Goal: Information Seeking & Learning: Learn about a topic

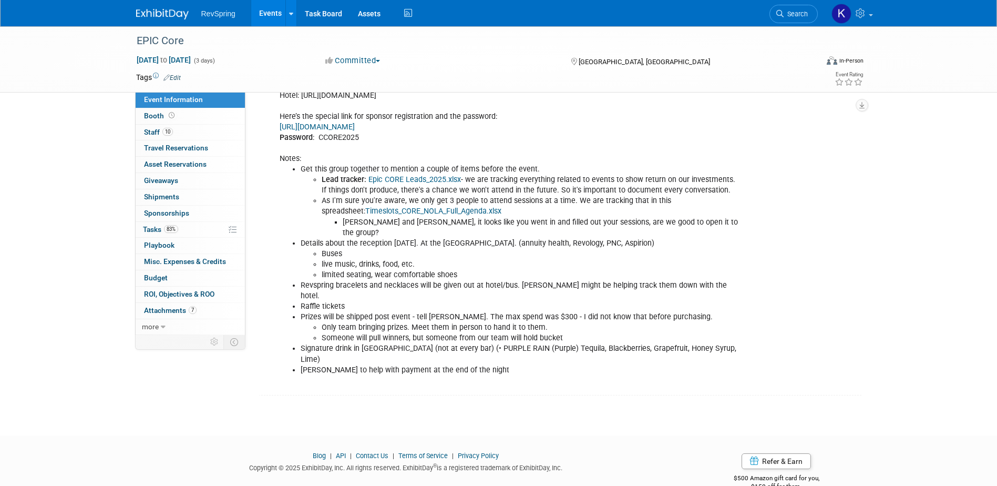
click at [163, 15] on img at bounding box center [162, 14] width 53 height 11
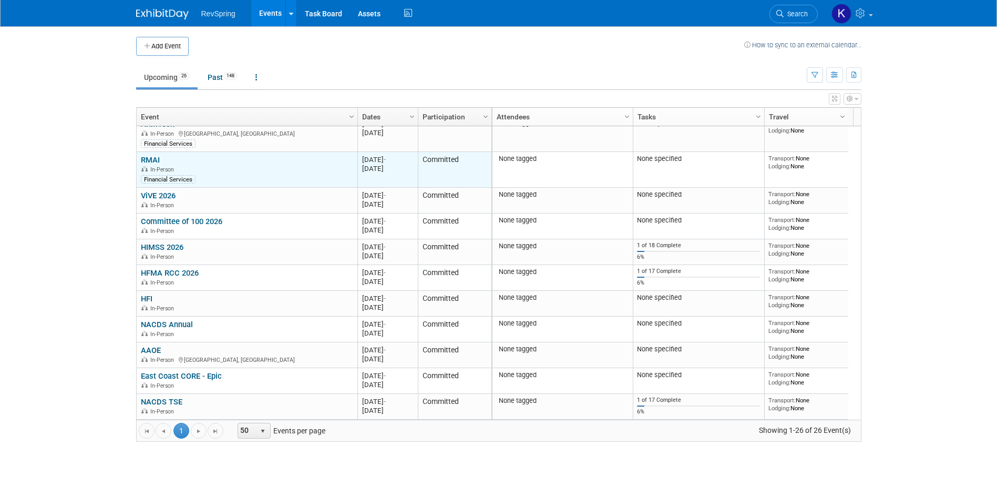
scroll to position [423, 0]
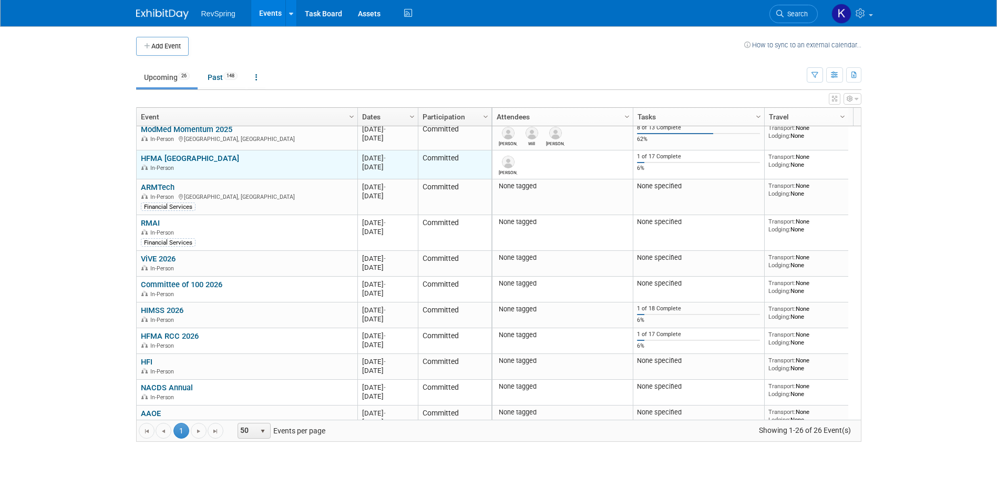
click at [199, 156] on link "HFMA [GEOGRAPHIC_DATA]" at bounding box center [190, 157] width 98 height 9
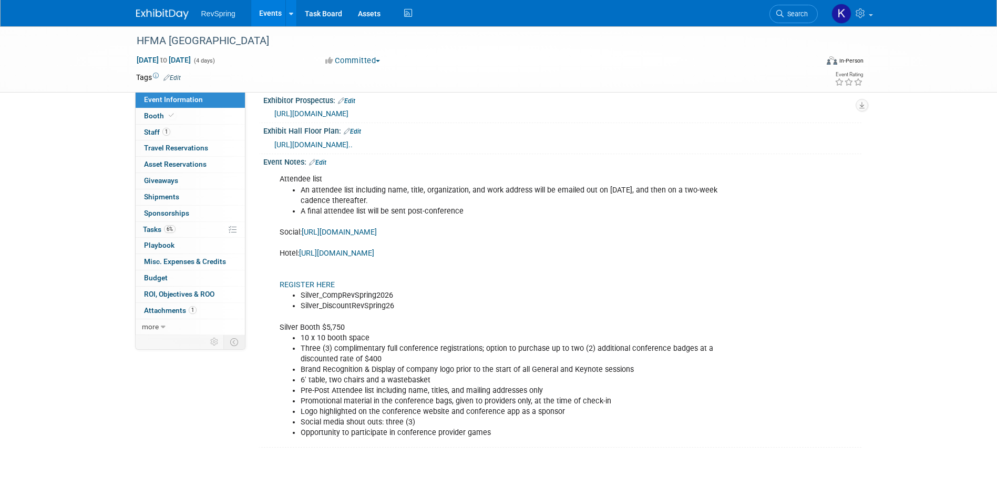
scroll to position [263, 0]
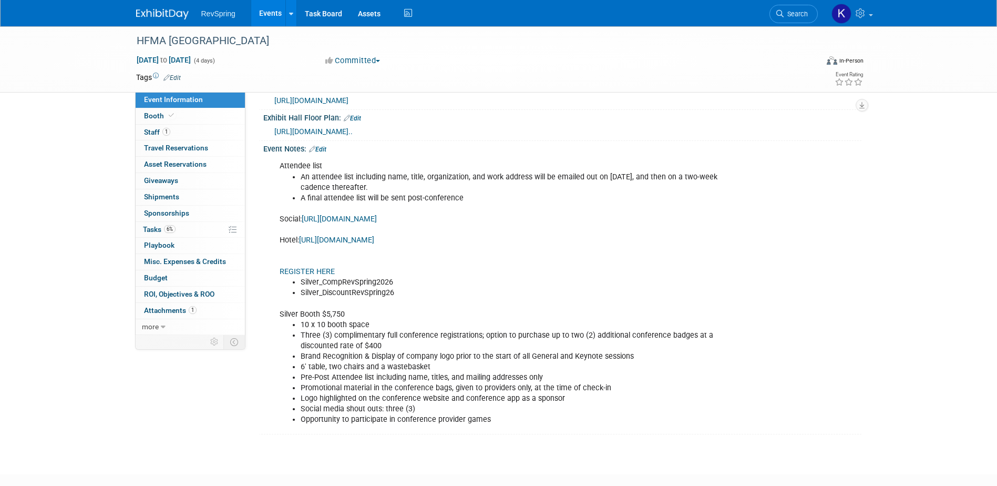
click at [795, 16] on link "Search" at bounding box center [793, 14] width 48 height 18
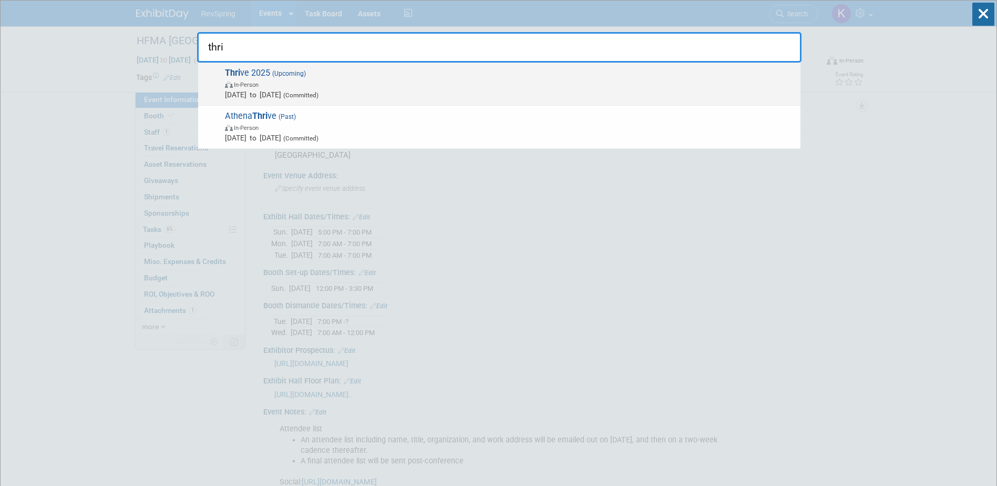
type input "thri"
click at [726, 79] on span "In-Person" at bounding box center [510, 84] width 570 height 11
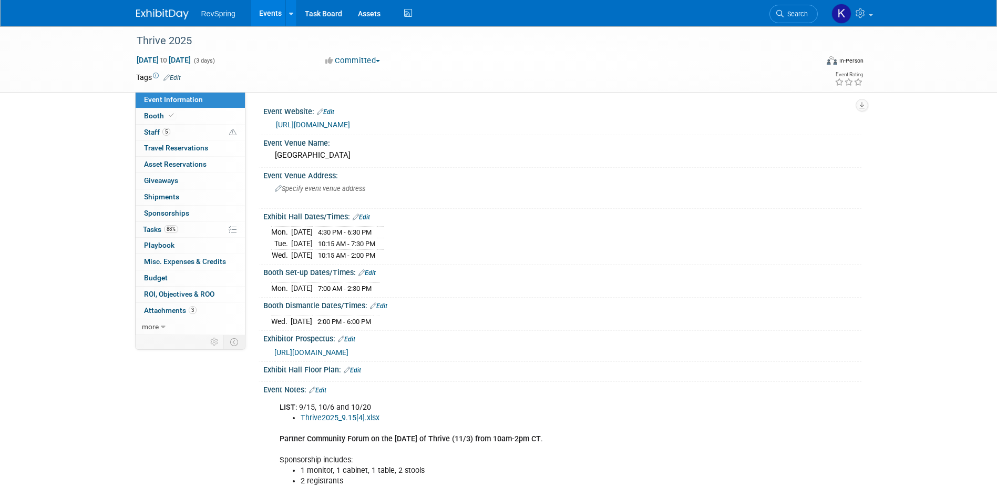
scroll to position [263, 0]
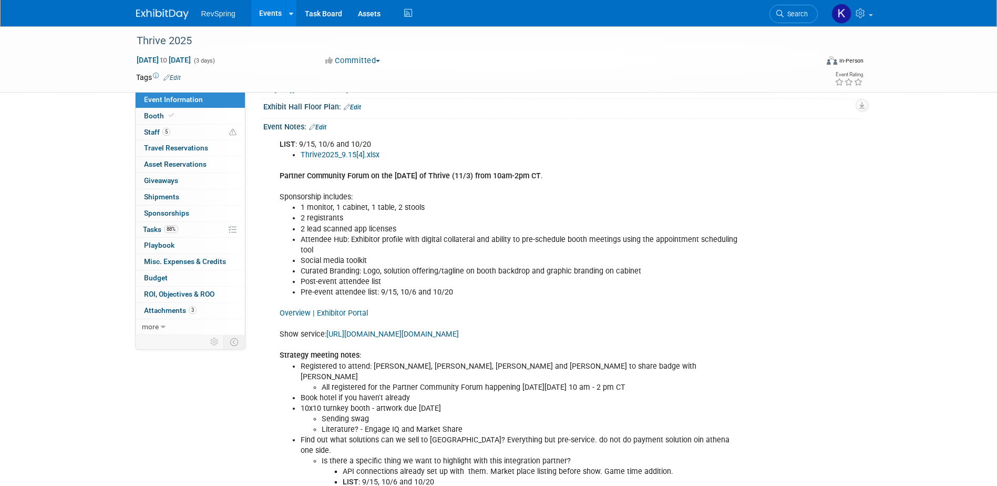
click at [349, 311] on link "Overview | Exhibitor Portal" at bounding box center [324, 313] width 88 height 9
click at [408, 335] on link "https://www.czarevents.com/home/pages/security/login?returnURL=https://www.czar…" at bounding box center [392, 334] width 132 height 9
click at [182, 113] on link "Booth" at bounding box center [190, 116] width 109 height 16
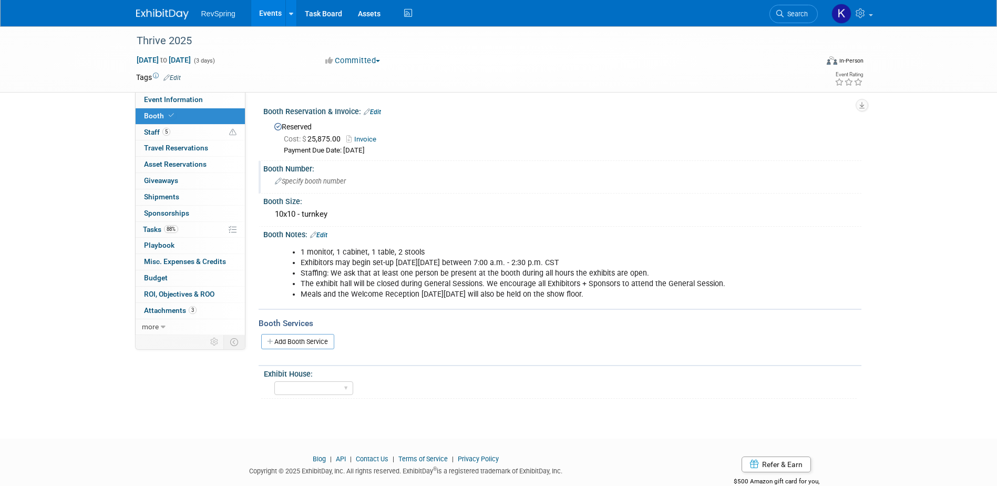
click at [316, 184] on span "Specify booth number" at bounding box center [310, 181] width 71 height 8
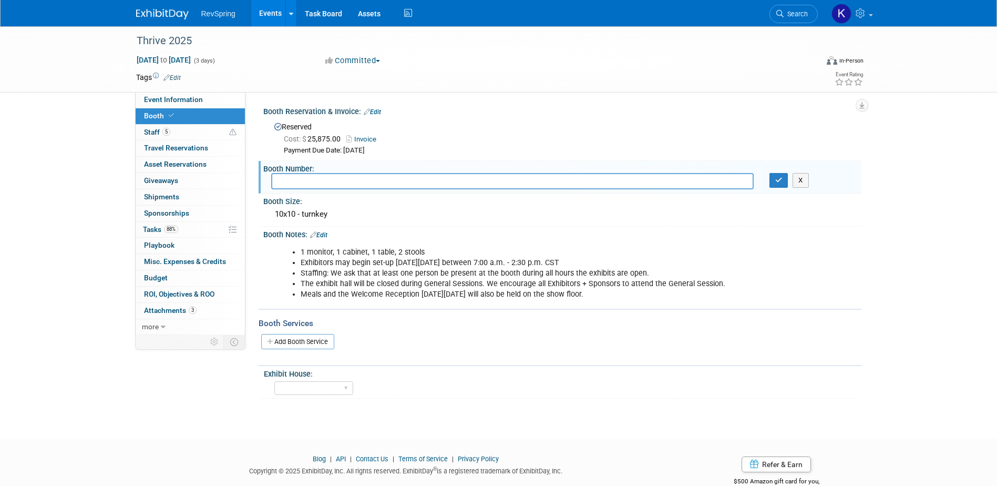
click at [316, 186] on input "text" at bounding box center [512, 181] width 482 height 16
type input "206"
click at [775, 177] on icon "button" at bounding box center [778, 180] width 7 height 7
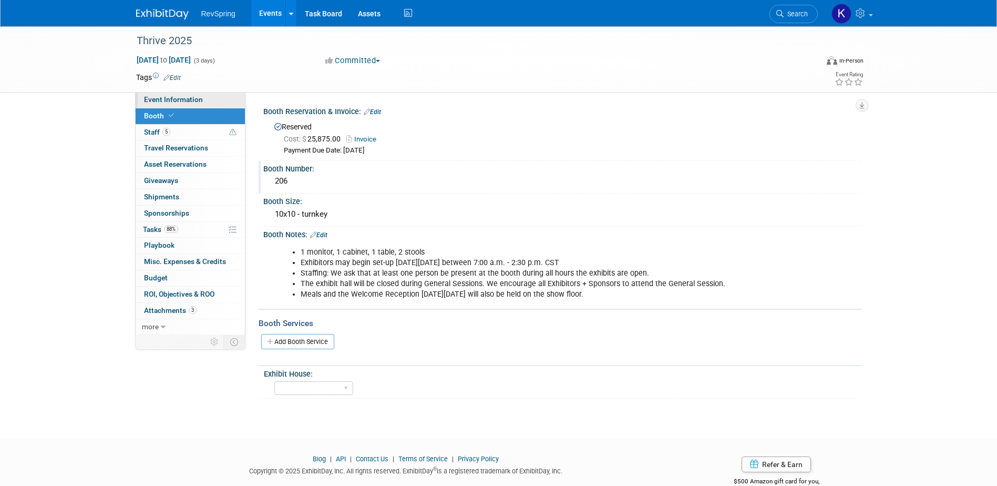
click at [201, 95] on link "Event Information" at bounding box center [190, 100] width 109 height 16
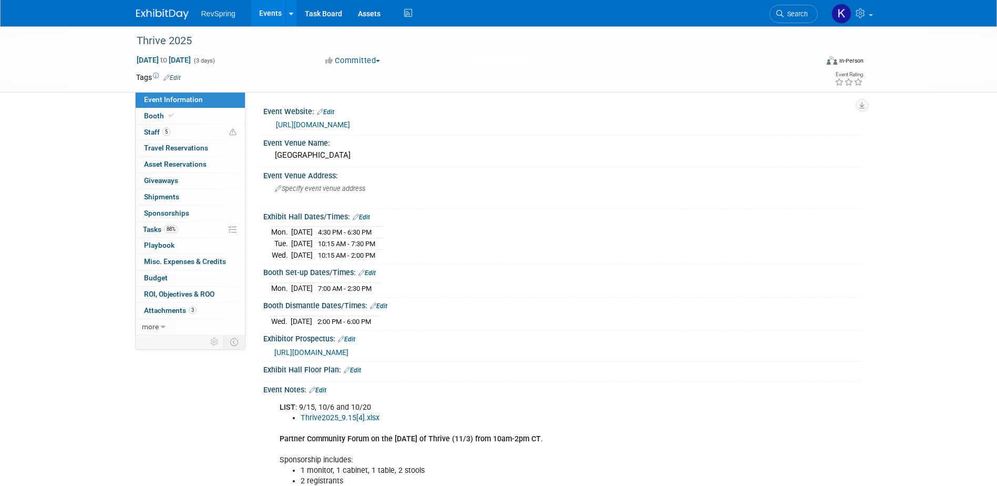
click at [356, 369] on link "Edit" at bounding box center [352, 369] width 17 height 7
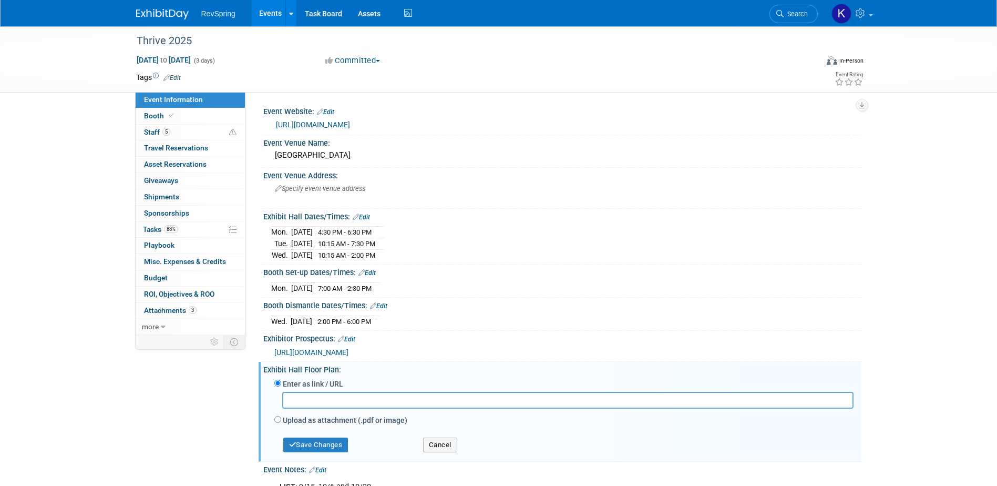
click at [320, 417] on label "Upload as attachment (.pdf or image)" at bounding box center [345, 420] width 125 height 11
click at [281, 417] on input "Upload as attachment (.pdf or image)" at bounding box center [277, 419] width 7 height 7
radio input "true"
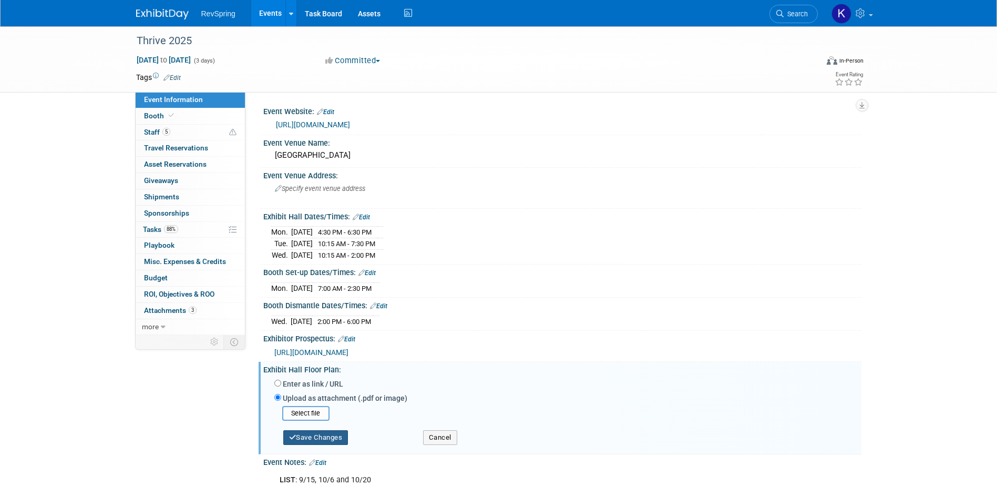
click at [322, 435] on button "Save Changes" at bounding box center [315, 437] width 65 height 15
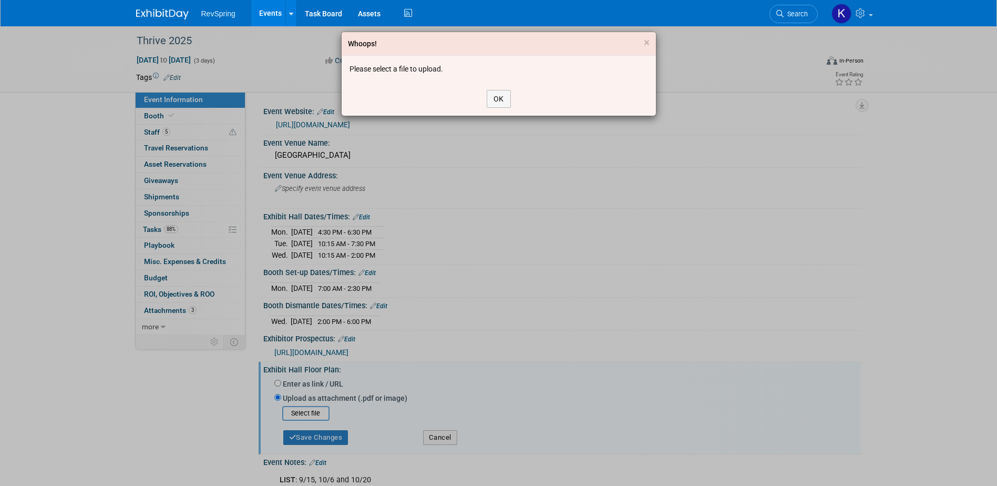
drag, startPoint x: 322, startPoint y: 431, endPoint x: 359, endPoint y: 361, distance: 79.7
click at [322, 430] on div "Whoops! × Please select a file to upload. OK" at bounding box center [498, 243] width 997 height 486
click at [498, 100] on button "OK" at bounding box center [499, 99] width 24 height 18
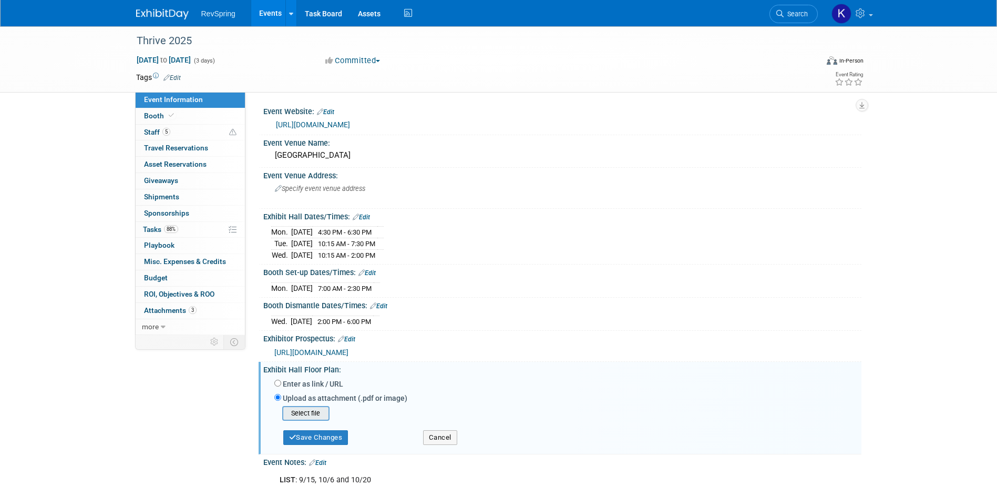
click at [314, 407] on input "file" at bounding box center [265, 413] width 125 height 13
click at [341, 436] on button "Save Changes" at bounding box center [315, 434] width 65 height 15
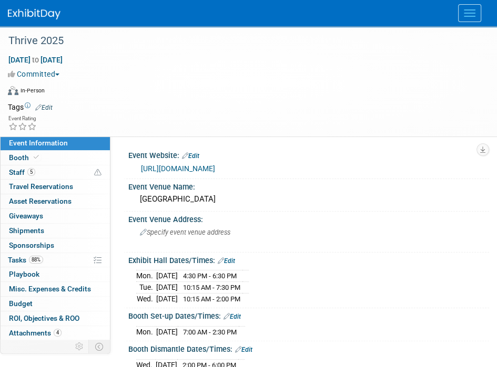
click at [474, 17] on button "Menu" at bounding box center [469, 13] width 23 height 18
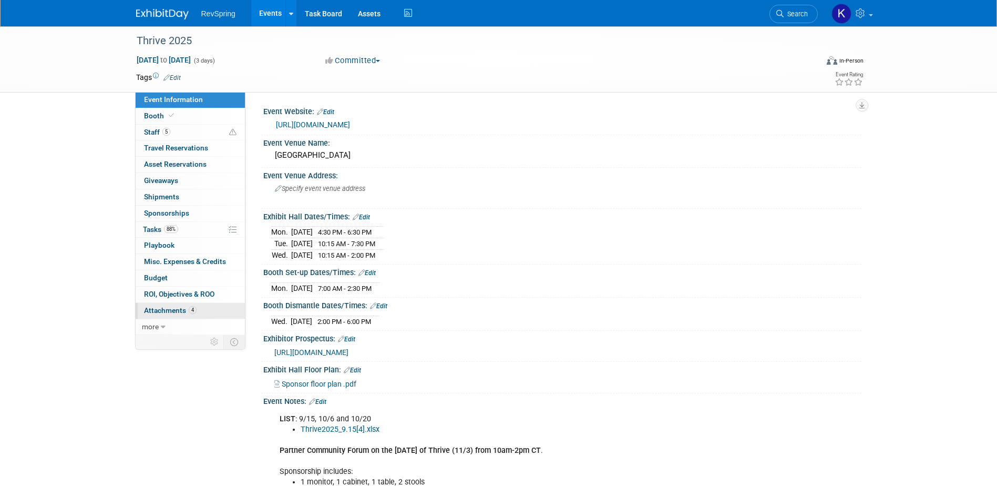
click at [172, 312] on span "Attachments 4" at bounding box center [170, 310] width 53 height 8
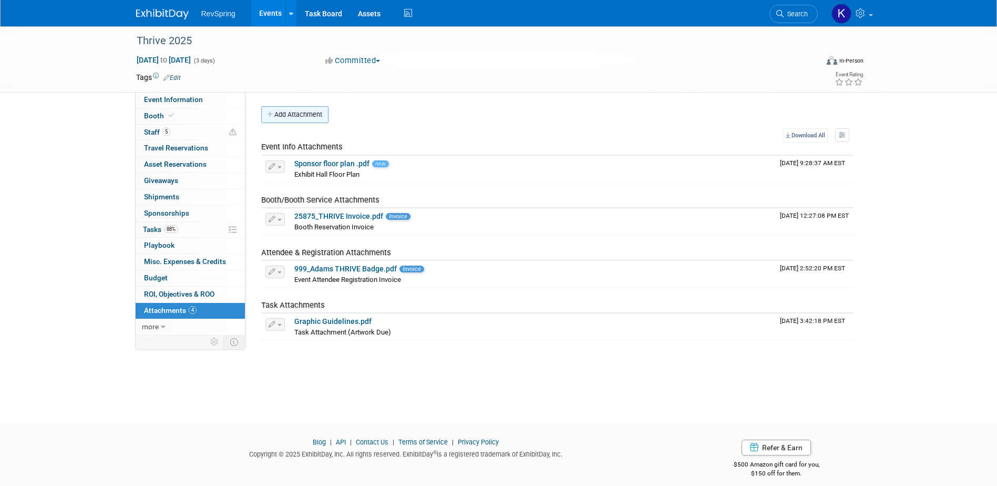
click at [296, 110] on button "Add Attachment" at bounding box center [294, 114] width 67 height 17
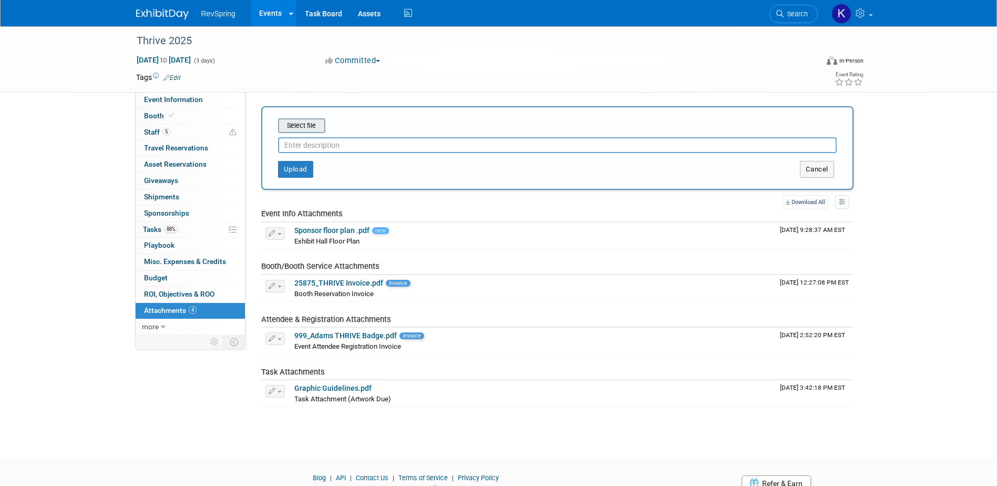
click at [312, 124] on input "file" at bounding box center [261, 125] width 125 height 13
click at [792, 14] on span "Search" at bounding box center [796, 14] width 24 height 8
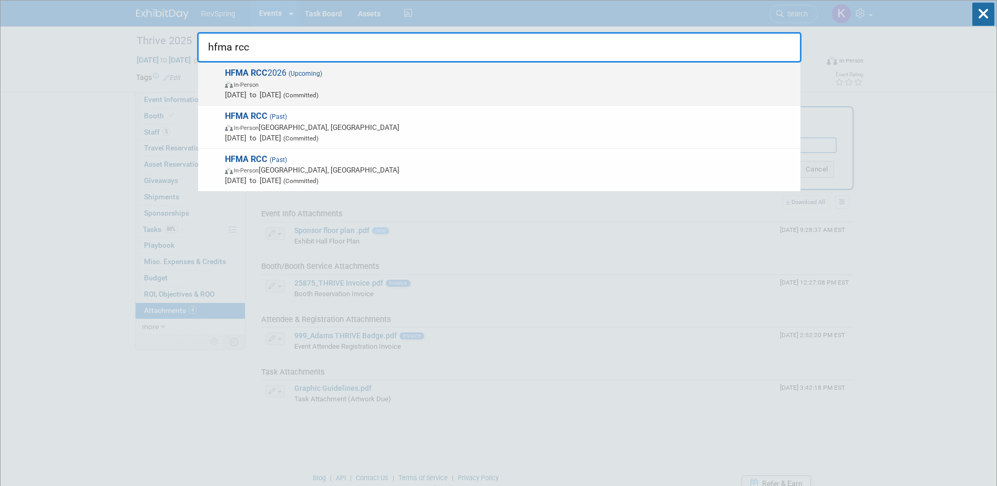
type input "hfma rcc"
click at [641, 103] on div "HFMA RCC 2026 (Upcoming) In-Person Mar 18, 2026 to Mar 20, 2026 (Committed)" at bounding box center [499, 84] width 602 height 43
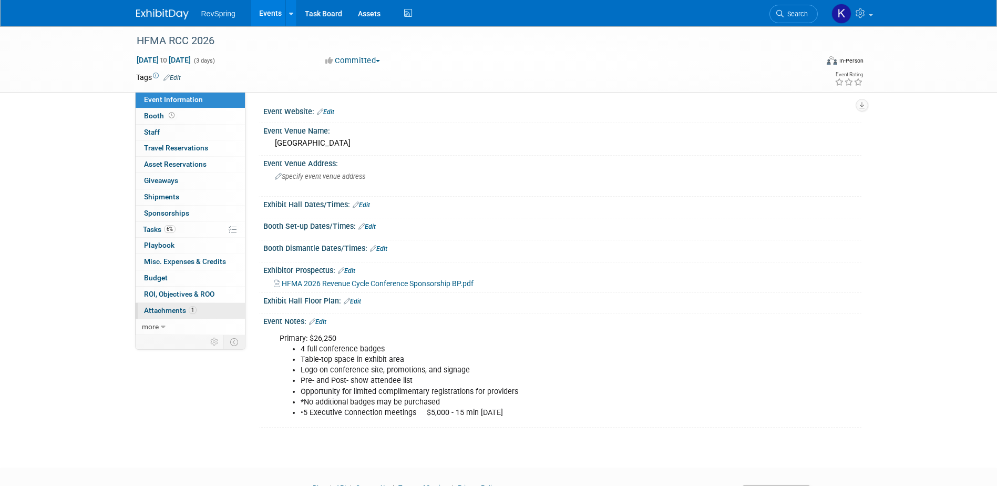
click at [202, 310] on link "1 Attachments 1" at bounding box center [190, 311] width 109 height 16
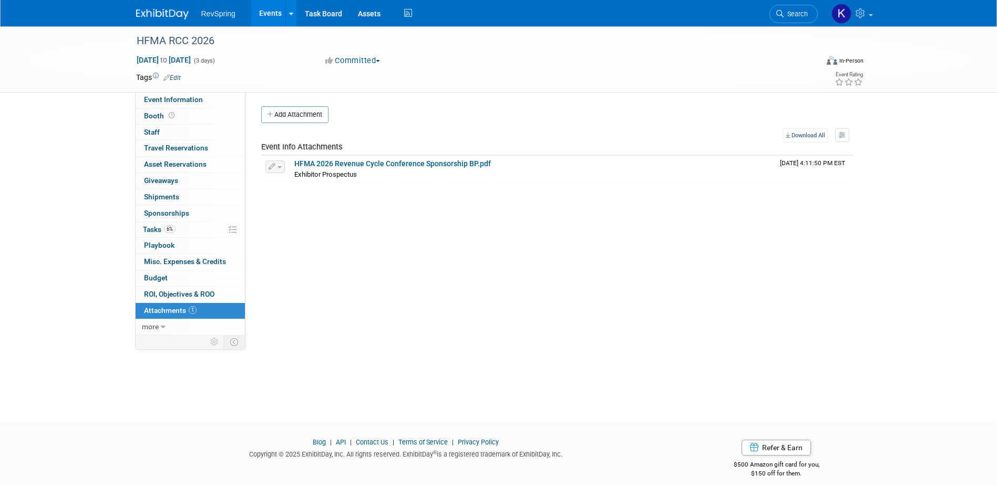
click at [306, 102] on div "Event Website: Edit Event Venue Name: Loews Arlington & Hotel Convention Center…" at bounding box center [553, 213] width 616 height 243
click at [303, 107] on button "Add Attachment" at bounding box center [294, 114] width 67 height 17
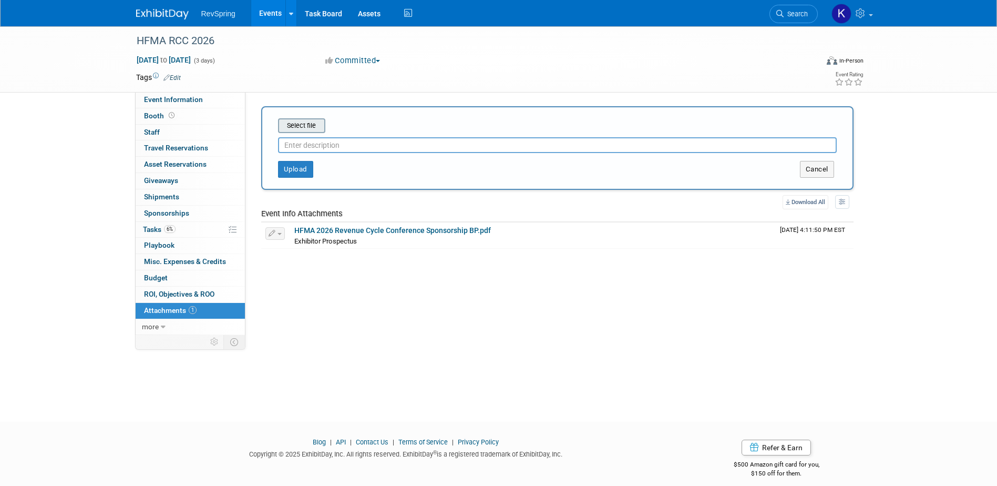
click at [322, 128] on input "file" at bounding box center [261, 125] width 125 height 13
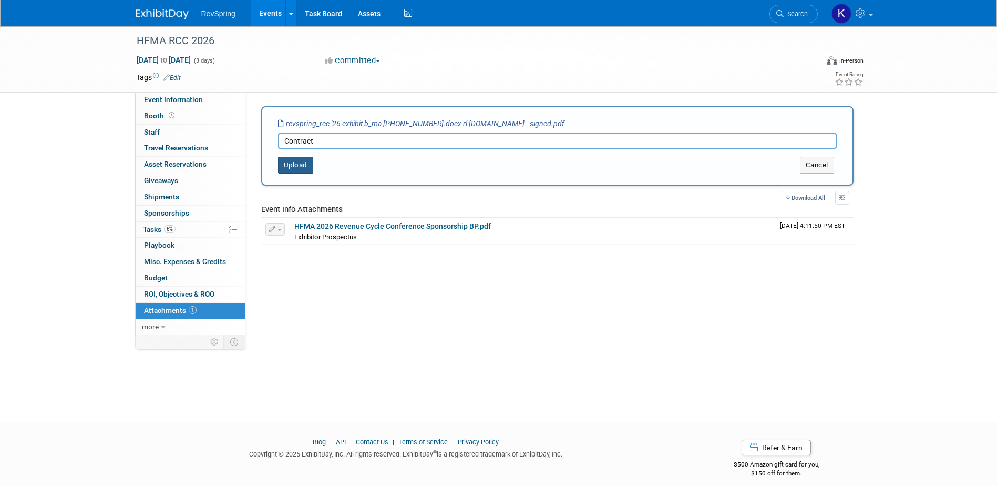
type input "Contract"
click at [291, 166] on button "Upload" at bounding box center [295, 165] width 35 height 17
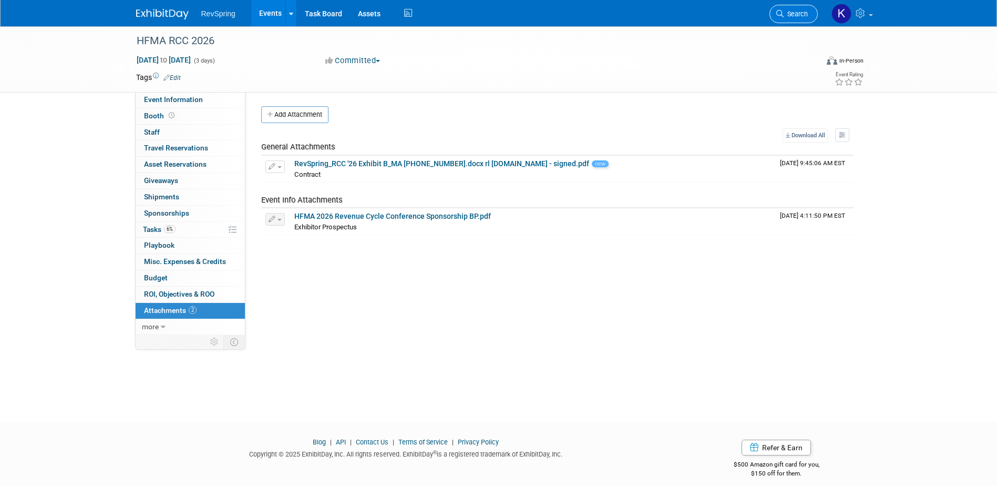
click at [796, 15] on span "Search" at bounding box center [796, 14] width 24 height 8
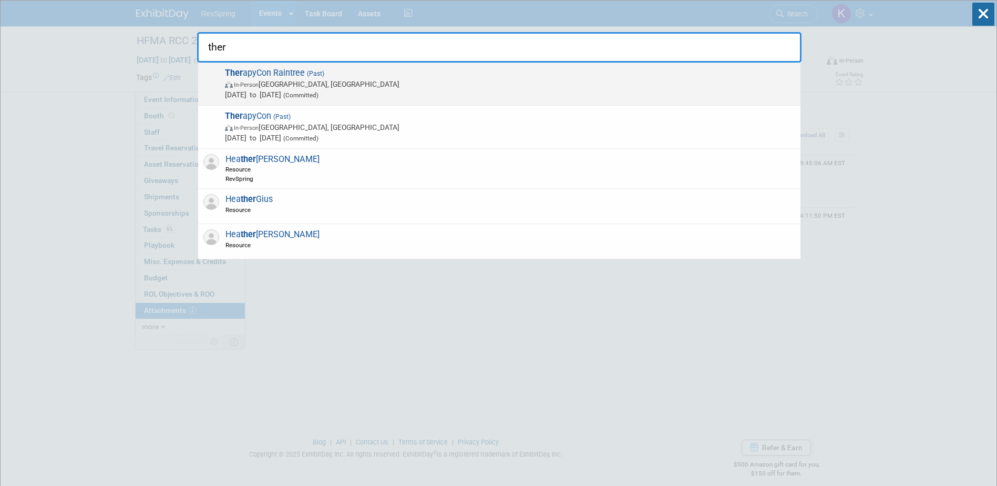
type input "ther"
click at [560, 86] on span "In-Person Phoenix, AZ" at bounding box center [510, 84] width 570 height 11
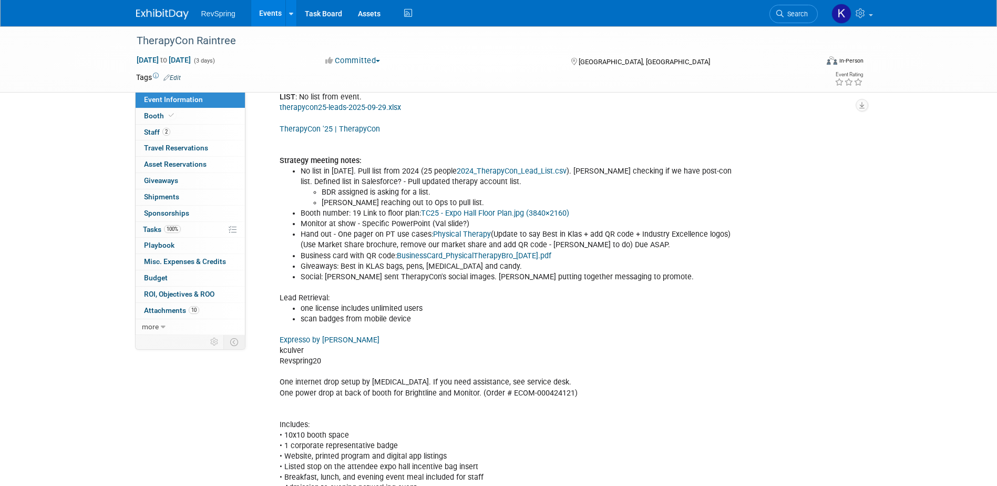
scroll to position [315, 0]
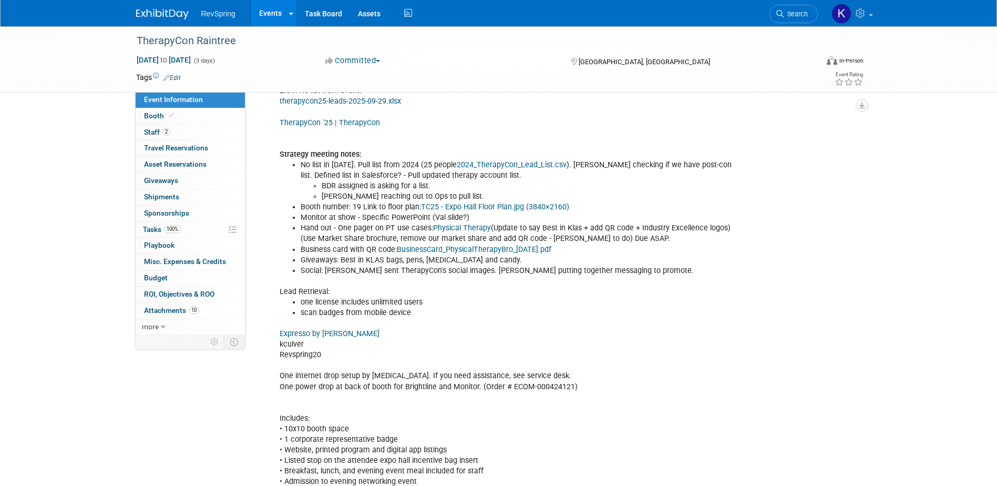
click at [320, 329] on link "Expresso by [PERSON_NAME]" at bounding box center [330, 333] width 100 height 9
click at [792, 21] on link "Search" at bounding box center [793, 14] width 48 height 18
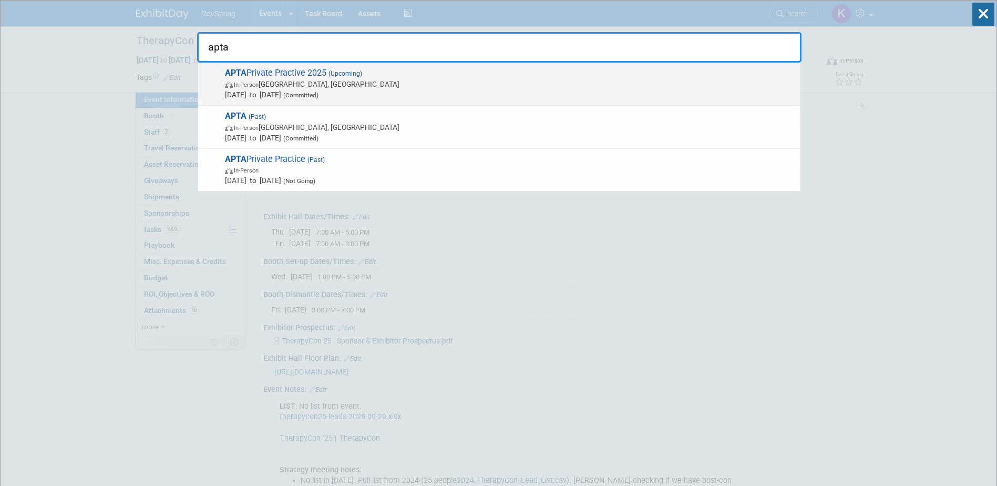
type input "apta"
click at [736, 70] on span "APTA Private Practive 2025 (Upcoming) In-Person [GEOGRAPHIC_DATA], [GEOGRAPHIC_…" at bounding box center [508, 84] width 573 height 32
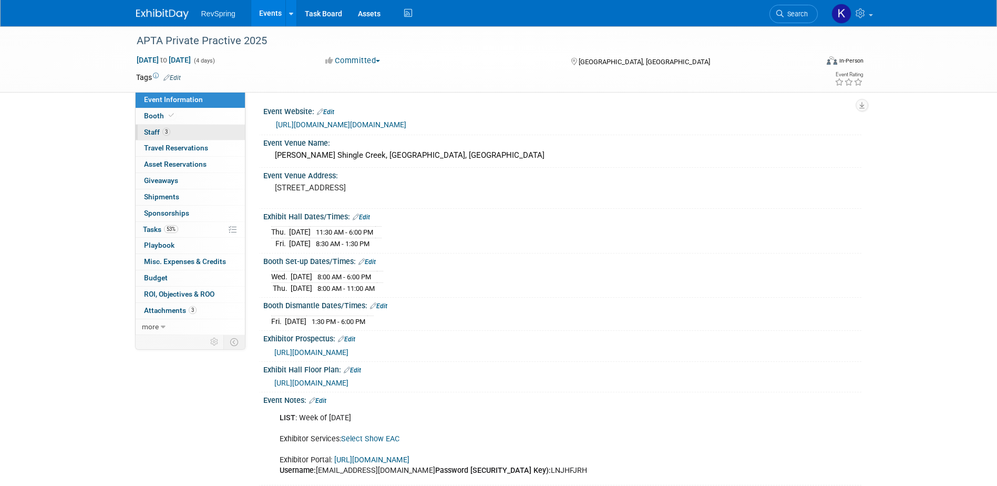
click at [177, 137] on link "3 Staff 3" at bounding box center [190, 133] width 109 height 16
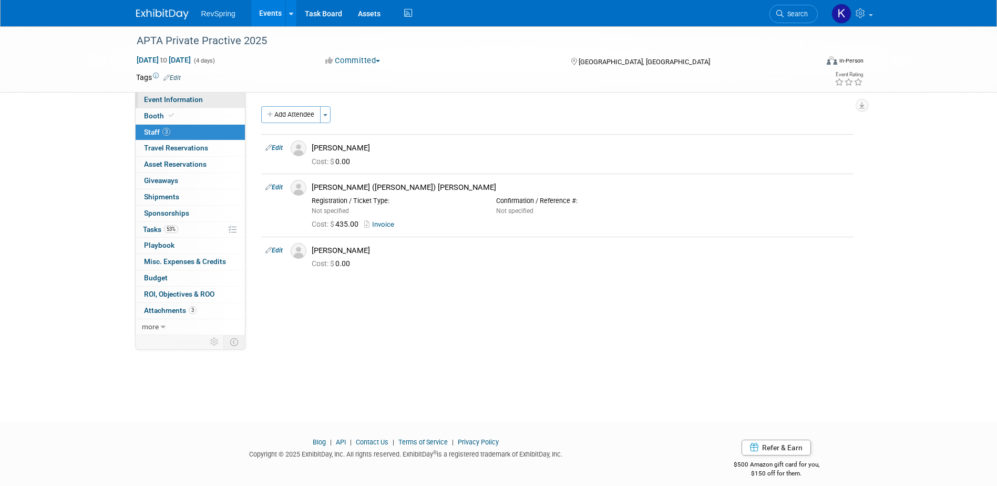
click at [189, 106] on link "Event Information" at bounding box center [190, 100] width 109 height 16
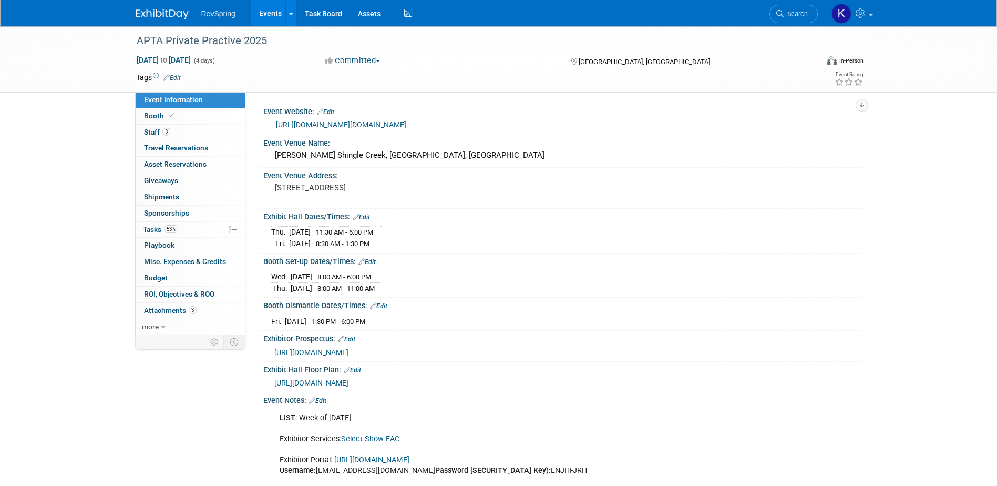
scroll to position [111, 0]
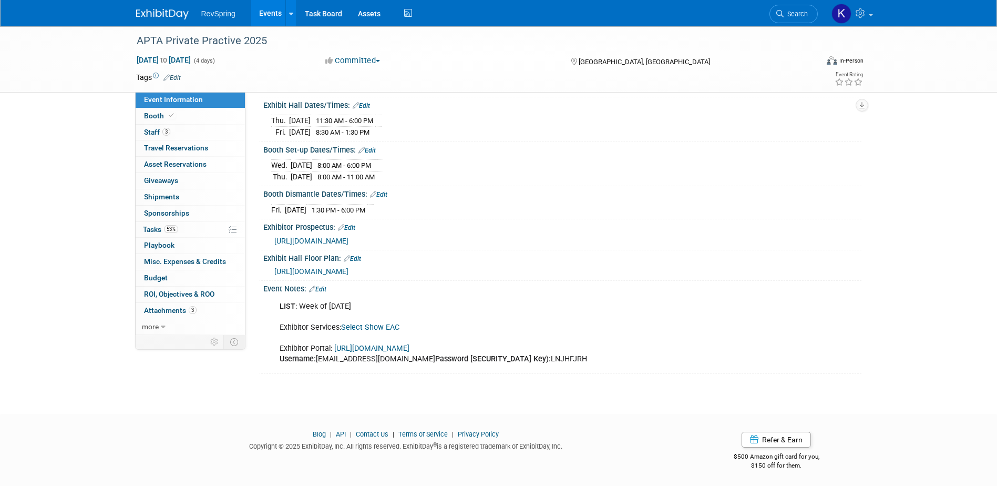
click at [396, 347] on link "[URL][DOMAIN_NAME]" at bounding box center [371, 348] width 75 height 9
click at [201, 225] on link "53% Tasks 53%" at bounding box center [190, 230] width 109 height 16
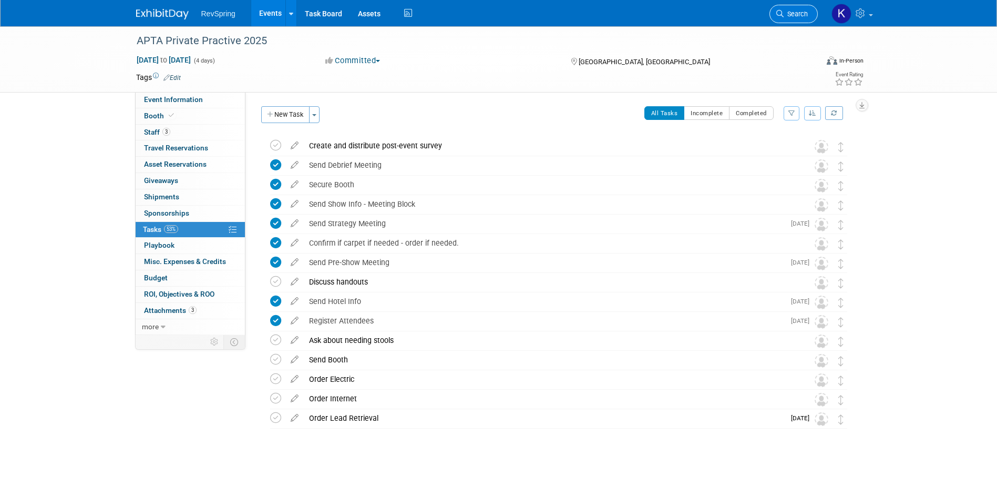
click at [798, 10] on span "Search" at bounding box center [796, 14] width 24 height 8
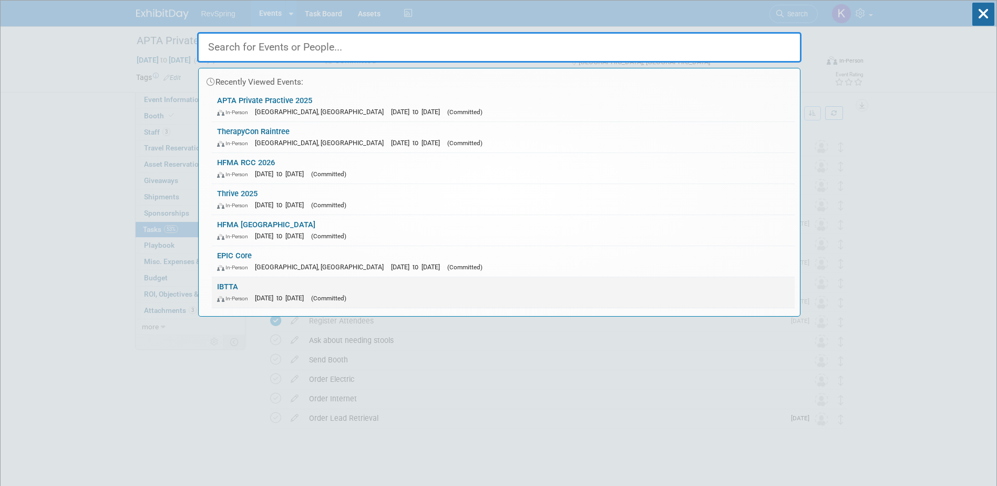
click at [454, 293] on div "In-Person Oct 11, 2025 to Oct 14, 2025 (Committed)" at bounding box center [503, 297] width 572 height 11
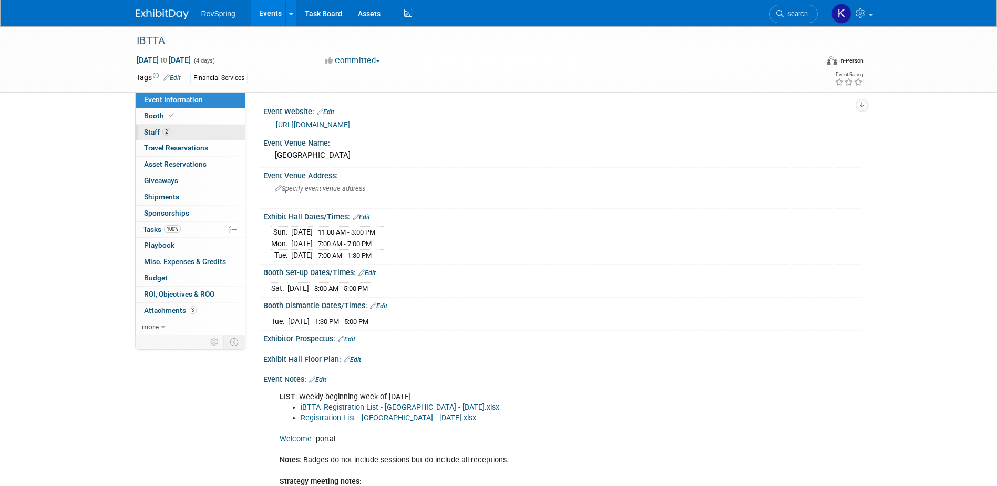
click at [174, 136] on link "2 Staff 2" at bounding box center [190, 133] width 109 height 16
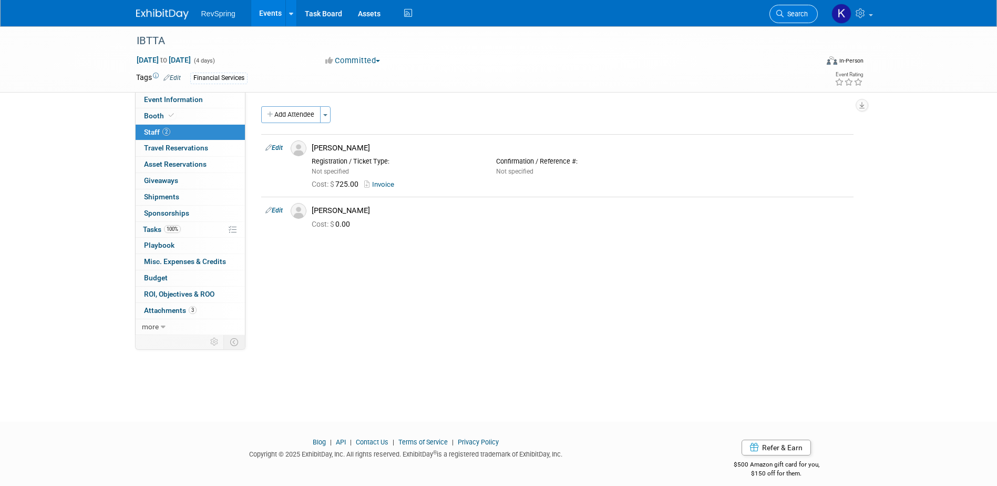
click at [776, 8] on link "Search" at bounding box center [793, 14] width 48 height 18
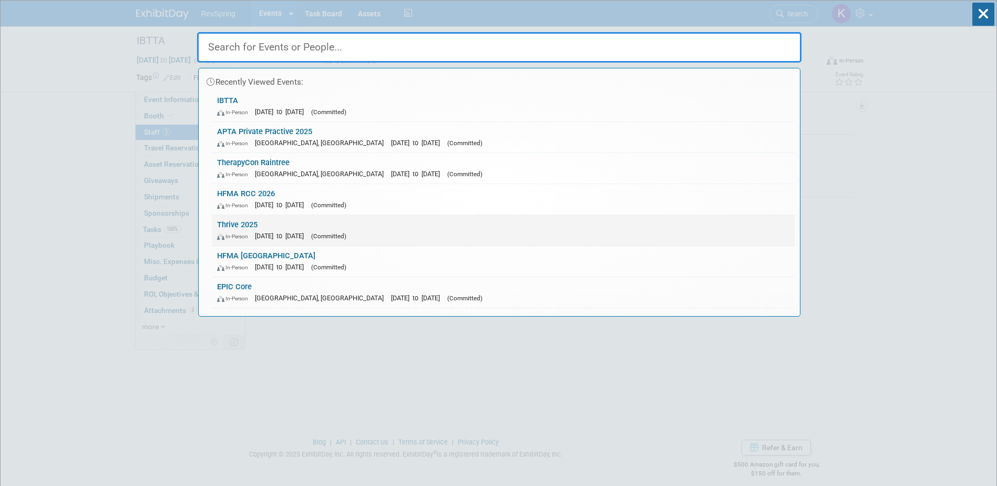
click at [377, 221] on link "Thrive 2025 In-Person Nov 3, 2025 to Nov 5, 2025 (Committed)" at bounding box center [503, 230] width 583 height 30
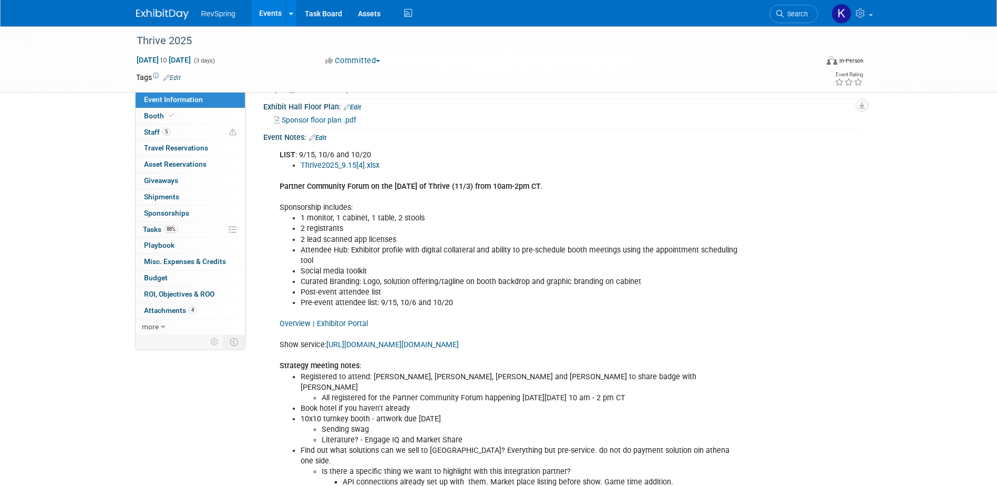
scroll to position [420, 0]
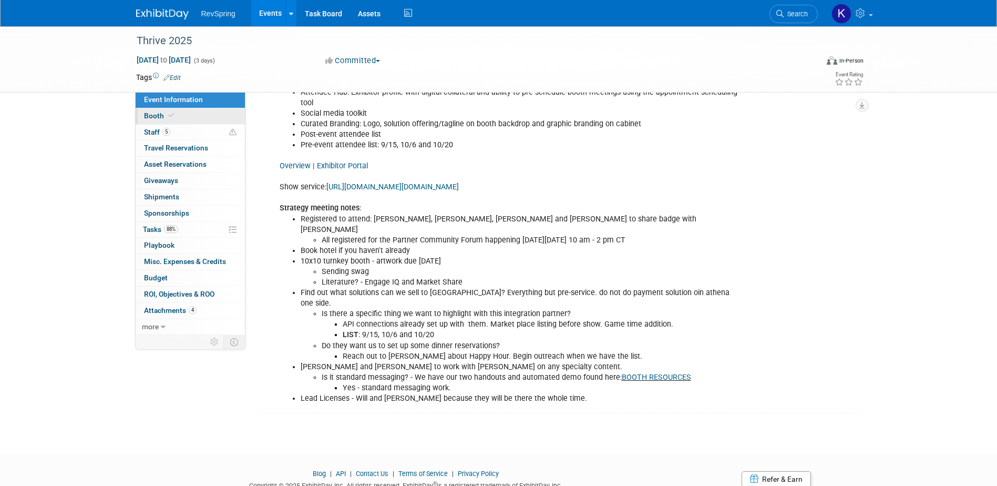
click at [170, 117] on icon at bounding box center [171, 115] width 5 height 6
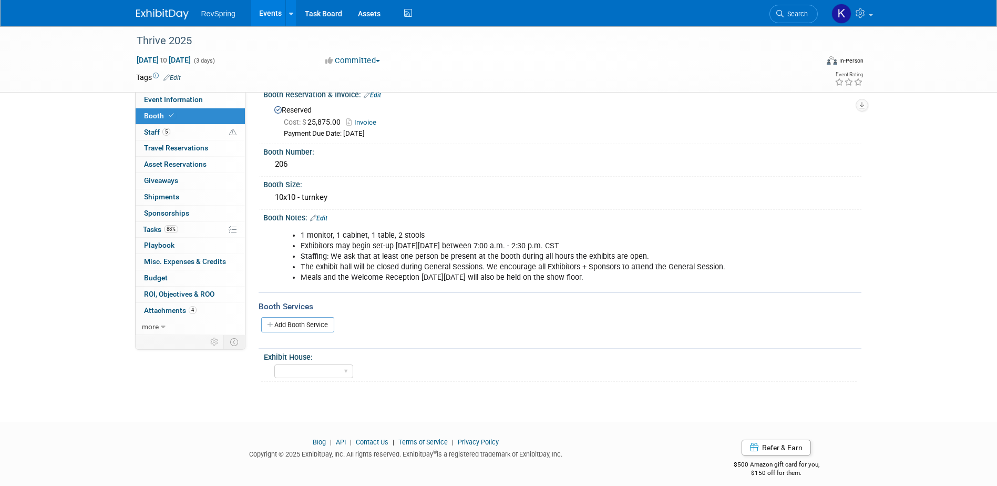
scroll to position [26, 0]
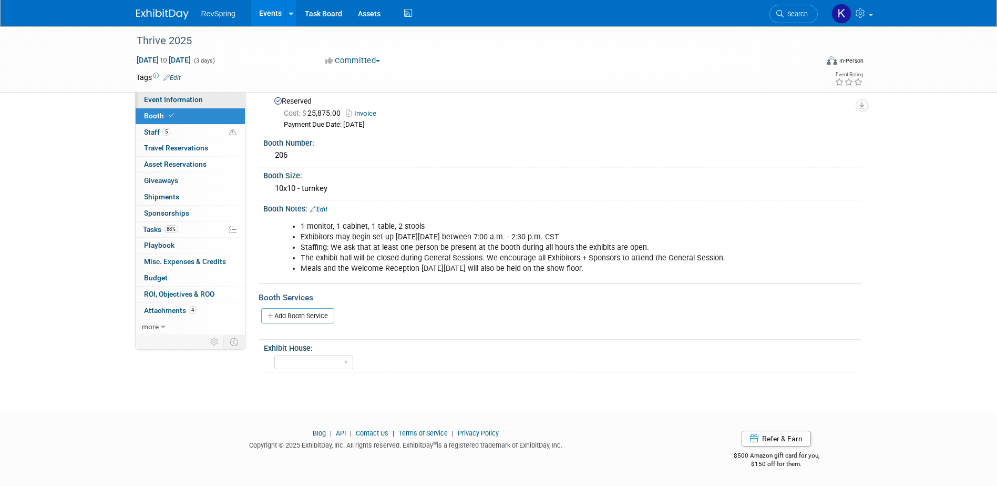
click at [190, 100] on span "Event Information" at bounding box center [173, 99] width 59 height 8
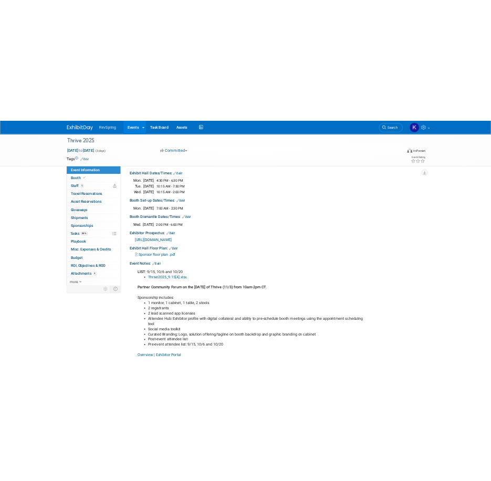
scroll to position [210, 0]
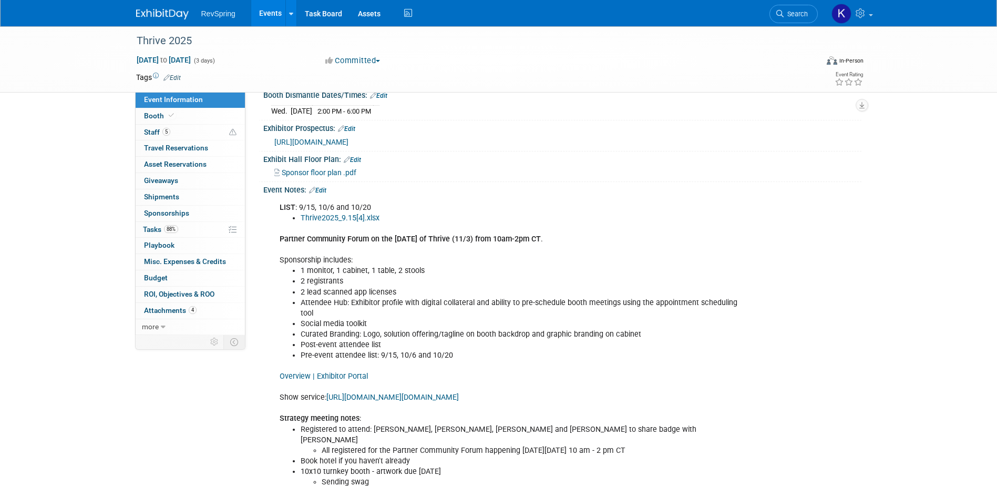
click at [354, 372] on link "Overview | Exhibitor Portal" at bounding box center [324, 376] width 88 height 9
click at [391, 395] on link "https://www.czarevents.com/home/pages/security/login?returnURL=https://www.czar…" at bounding box center [392, 397] width 132 height 9
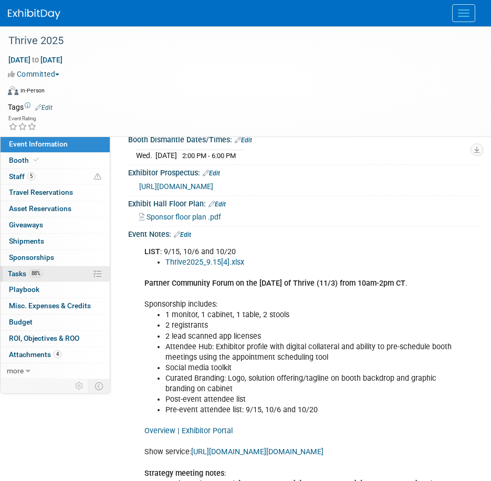
click at [60, 269] on link "88% Tasks 88%" at bounding box center [55, 274] width 109 height 16
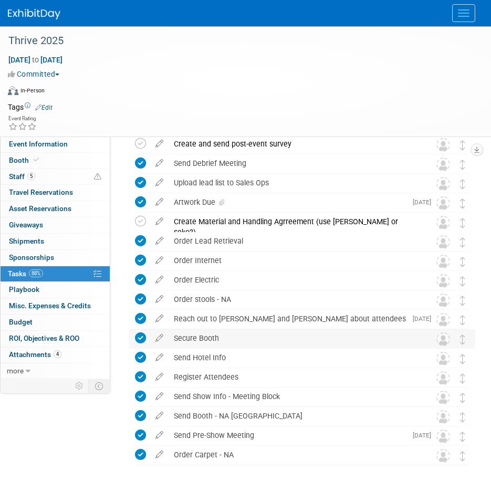
scroll to position [0, 0]
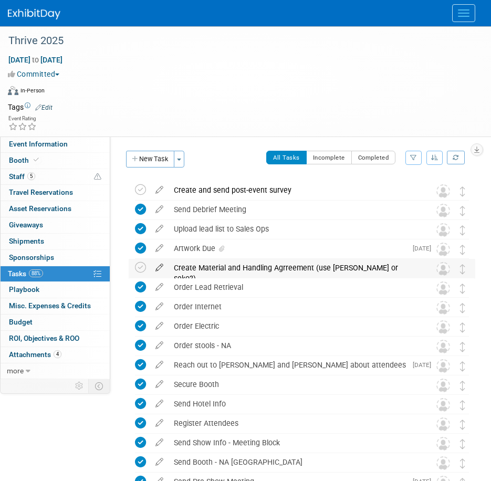
click at [158, 270] on icon at bounding box center [159, 265] width 18 height 13
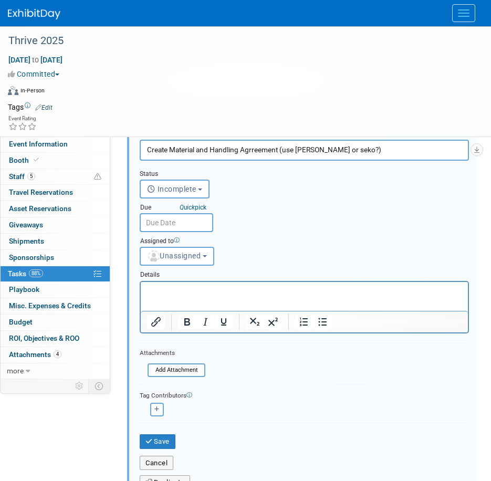
scroll to position [166, 0]
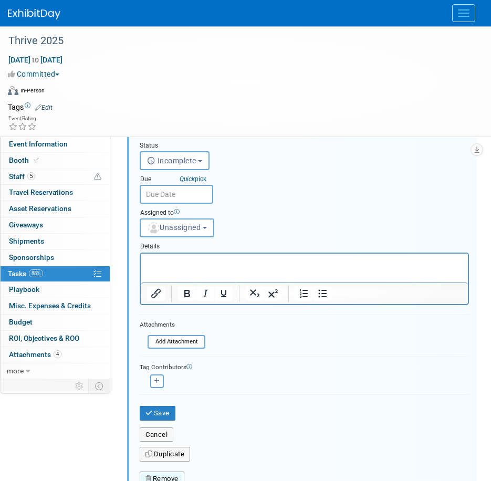
click at [165, 473] on button "Remove" at bounding box center [162, 479] width 45 height 15
click at [212, 466] on icon at bounding box center [214, 468] width 6 height 6
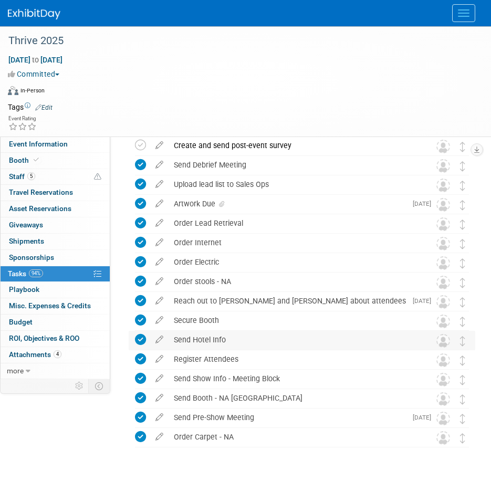
scroll to position [0, 0]
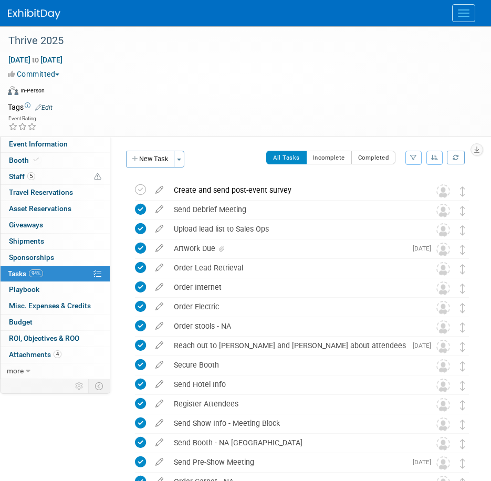
drag, startPoint x: 311, startPoint y: 89, endPoint x: 321, endPoint y: 99, distance: 14.1
click at [311, 89] on div "Virtual In-Person Hybrid <img src="https://www.exhibitday.com/Images/Format-Vir…" at bounding box center [243, 93] width 470 height 16
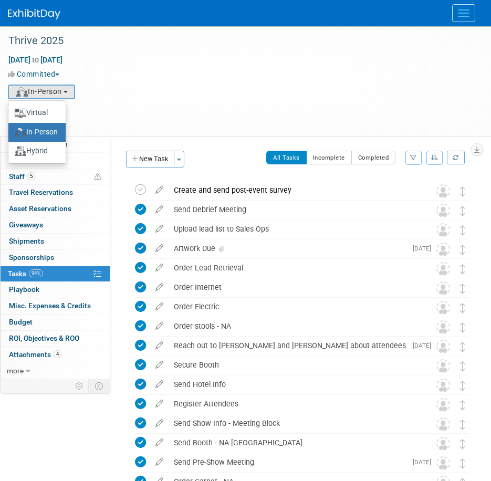
click at [266, 67] on div "Committed Committed Considering Not Going" at bounding box center [239, 72] width 478 height 14
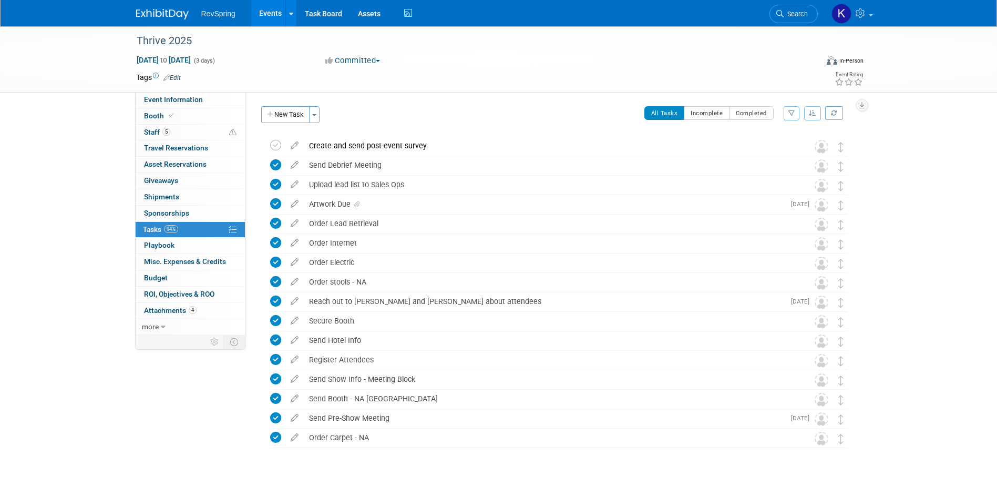
click at [807, 15] on link "Search" at bounding box center [793, 14] width 48 height 18
drag, startPoint x: 800, startPoint y: 24, endPoint x: 794, endPoint y: 23, distance: 6.4
click at [794, 23] on li "Search" at bounding box center [793, 13] width 48 height 26
click at [796, 16] on span "Search" at bounding box center [796, 14] width 24 height 8
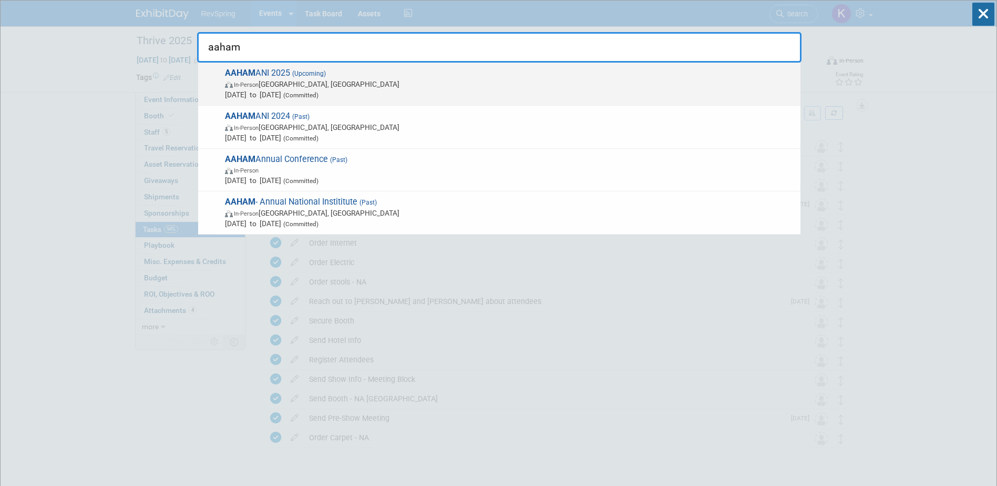
type input "aaham"
click at [583, 75] on span "AAHAM ANI 2025 (Upcoming) In-Person Baltimore, MD Oct 20, 2025 to Oct 22, 2025 …" at bounding box center [508, 84] width 573 height 32
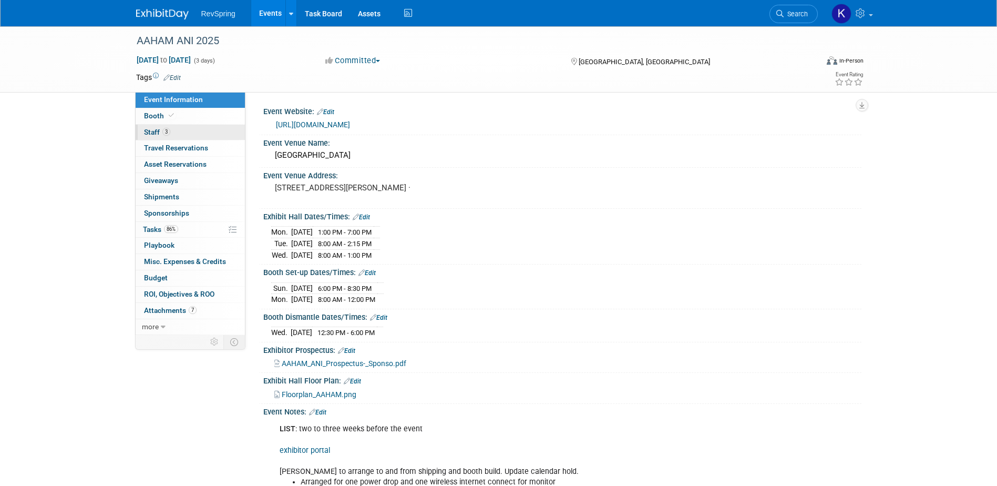
click at [172, 132] on link "3 Staff 3" at bounding box center [190, 133] width 109 height 16
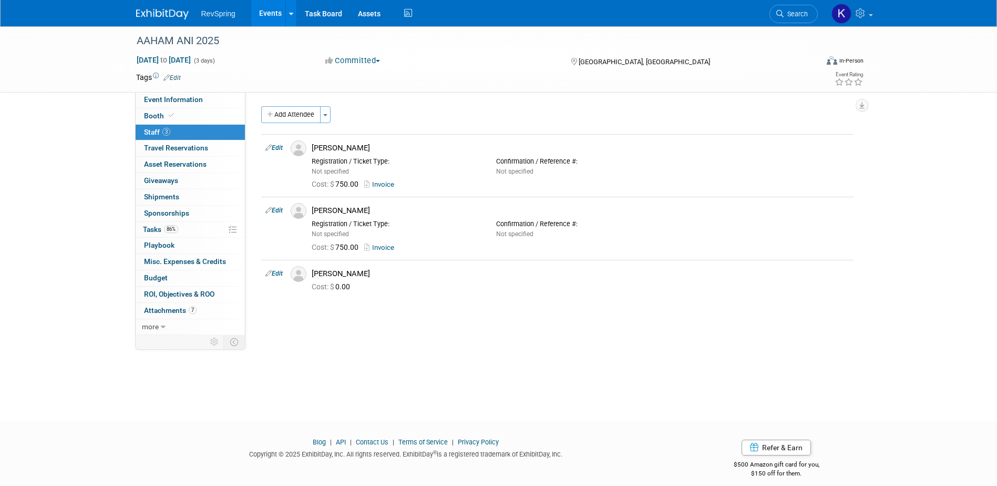
click at [296, 111] on button "Add Attendee" at bounding box center [290, 114] width 59 height 17
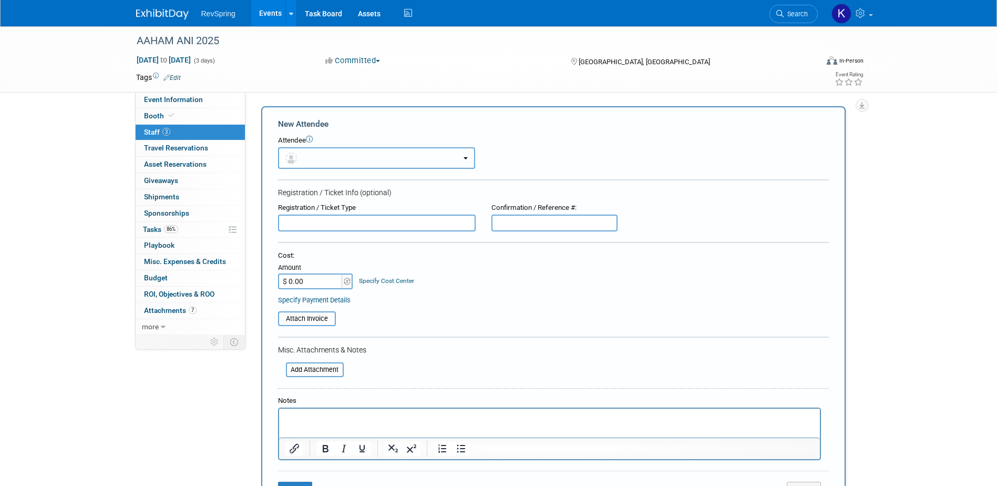
click at [330, 155] on button "button" at bounding box center [376, 158] width 197 height 22
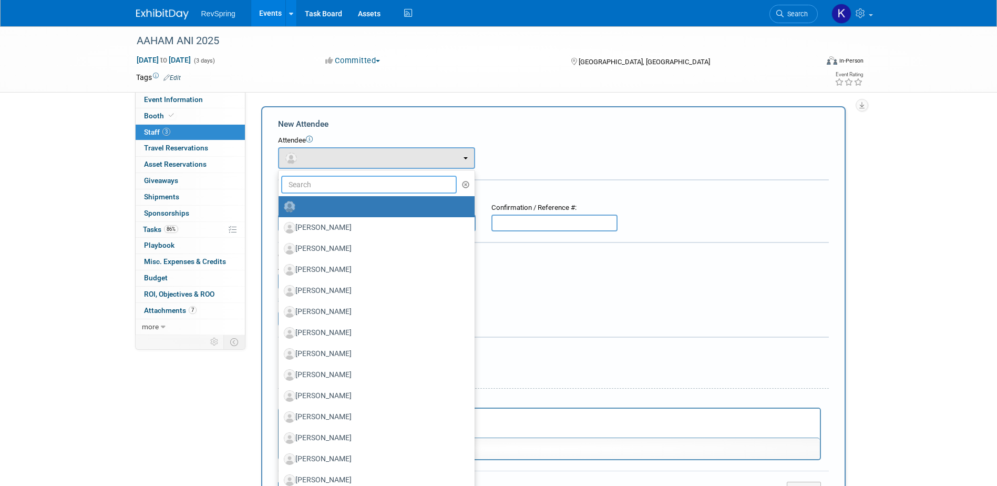
click at [326, 188] on input "text" at bounding box center [369, 185] width 176 height 18
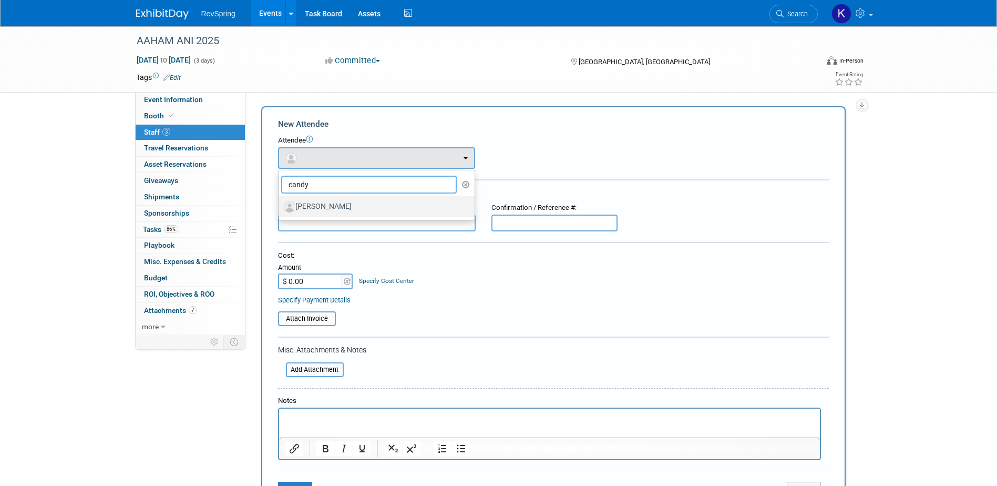
type input "candy"
click at [338, 206] on label "[PERSON_NAME]" at bounding box center [374, 206] width 180 height 17
click at [280, 206] on input "[PERSON_NAME]" at bounding box center [276, 205] width 7 height 7
select select "f95aef29-d1e5-4495-a48f-bae7176d9012"
select select "4"
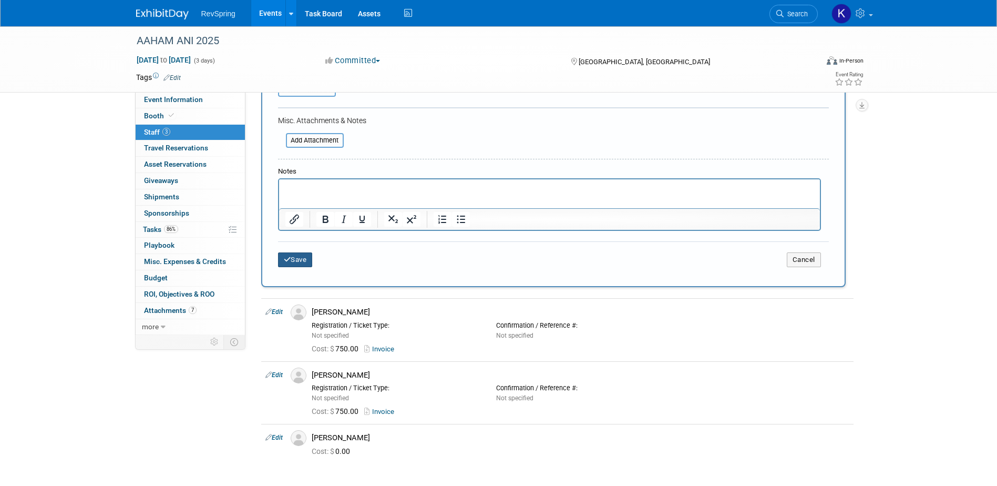
click at [297, 263] on button "Save" at bounding box center [295, 259] width 35 height 15
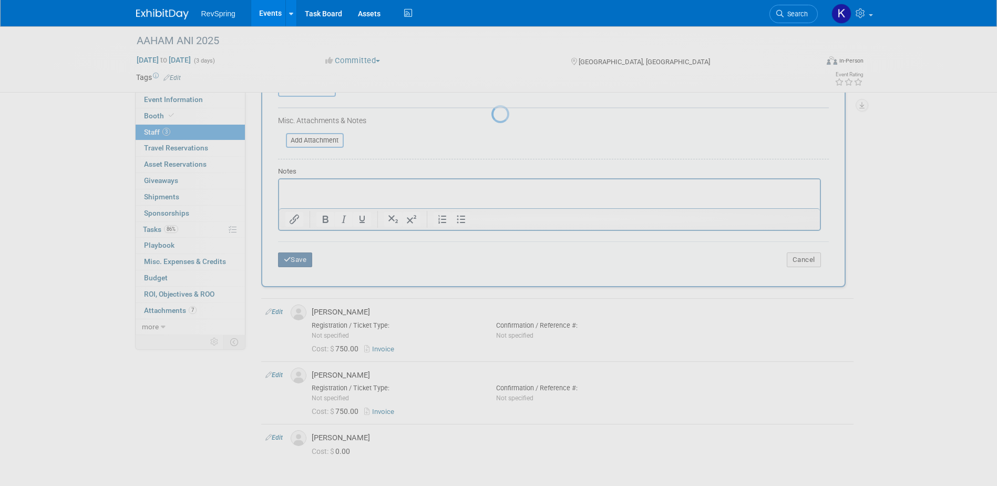
scroll to position [9, 0]
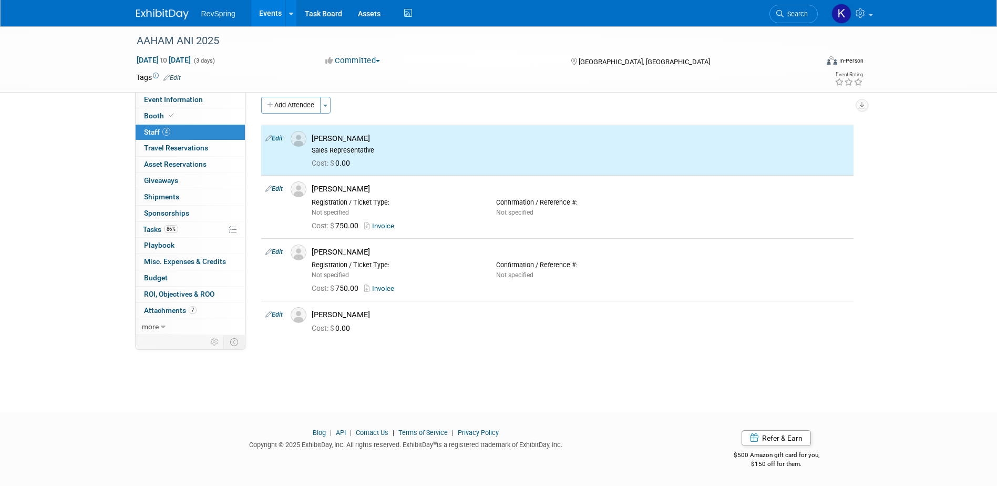
click at [297, 95] on div "Event Website: Edit https://aaham.org/page/2025ANI Event Venue Name: Hilton Bal…" at bounding box center [553, 204] width 616 height 243
click at [294, 102] on button "Add Attendee" at bounding box center [290, 105] width 59 height 17
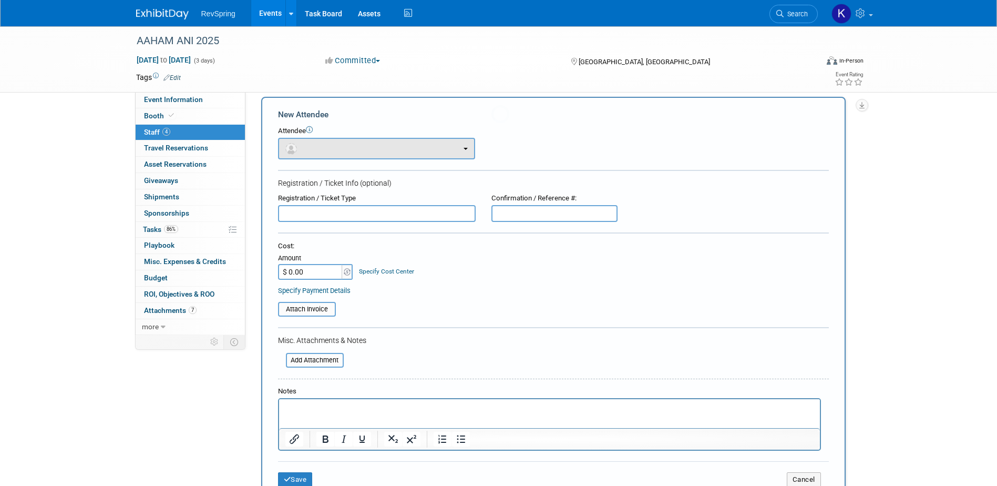
scroll to position [0, 0]
click at [318, 141] on button "button" at bounding box center [376, 149] width 197 height 22
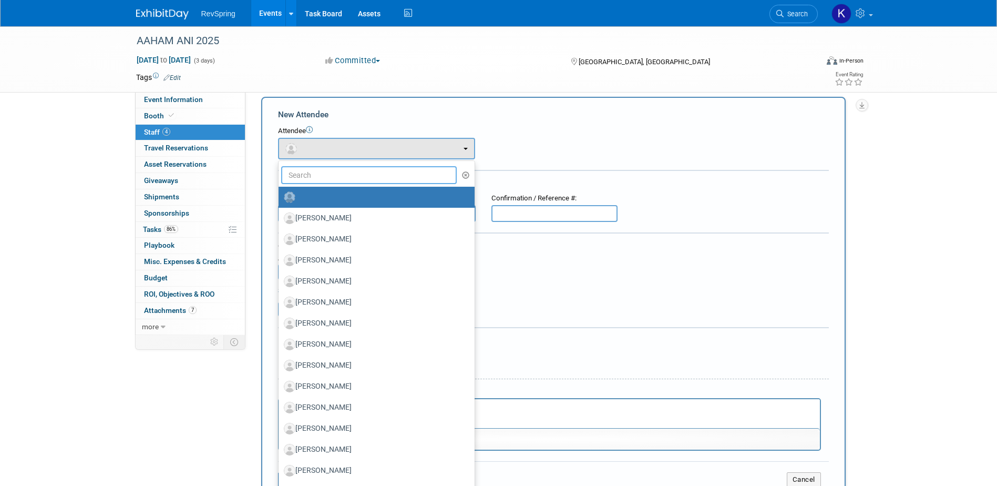
click at [340, 176] on input "text" at bounding box center [369, 175] width 176 height 18
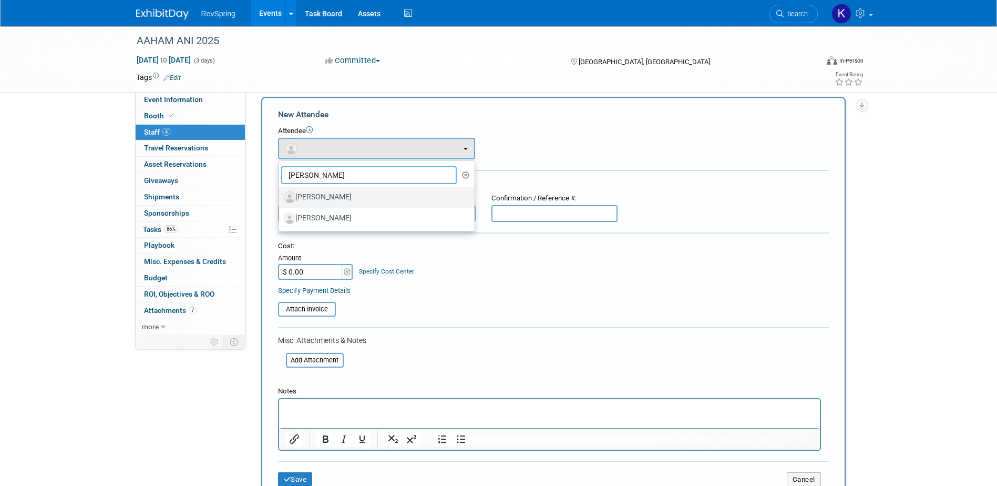
type input "kim"
click at [368, 196] on label "[PERSON_NAME]" at bounding box center [374, 197] width 180 height 17
click at [280, 196] on input "[PERSON_NAME]" at bounding box center [276, 195] width 7 height 7
select select "f7595e62-38ee-4528-94af-fd41ae818671"
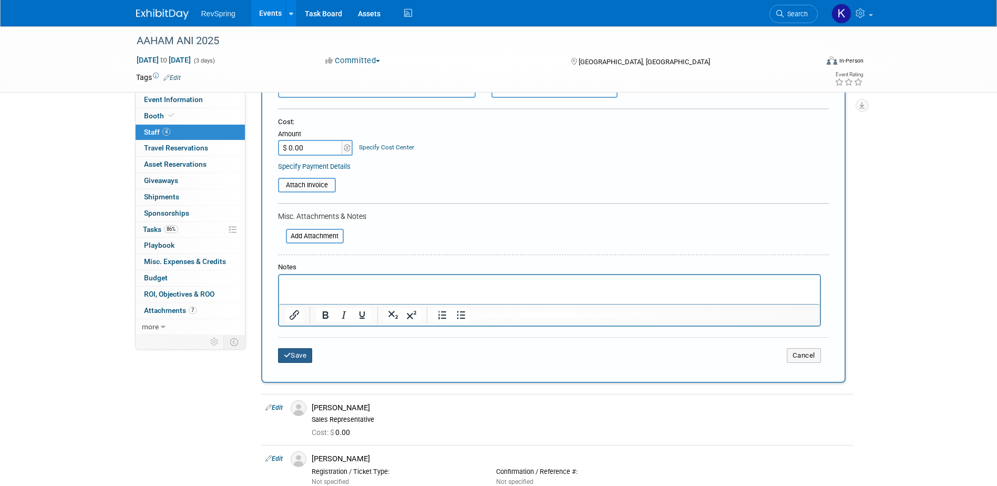
click at [299, 360] on button "Save" at bounding box center [295, 355] width 35 height 15
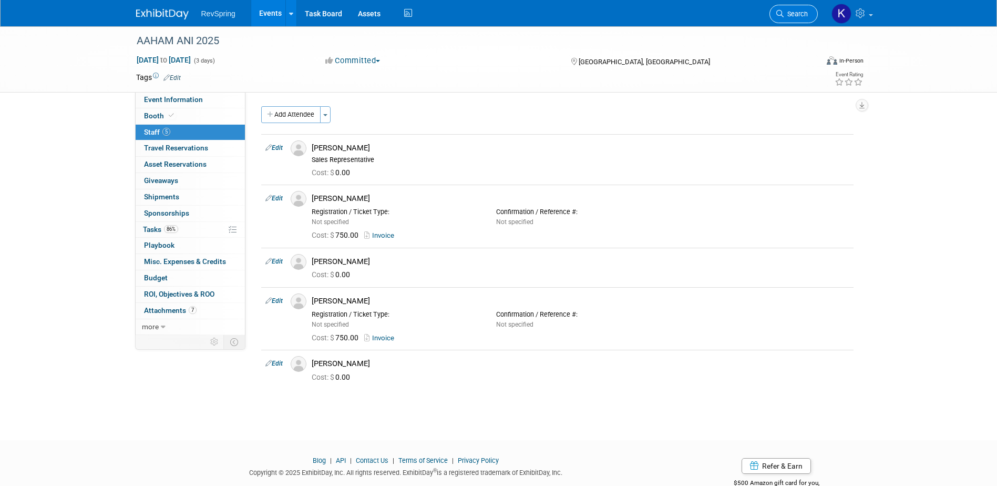
click at [795, 18] on link "Search" at bounding box center [793, 14] width 48 height 18
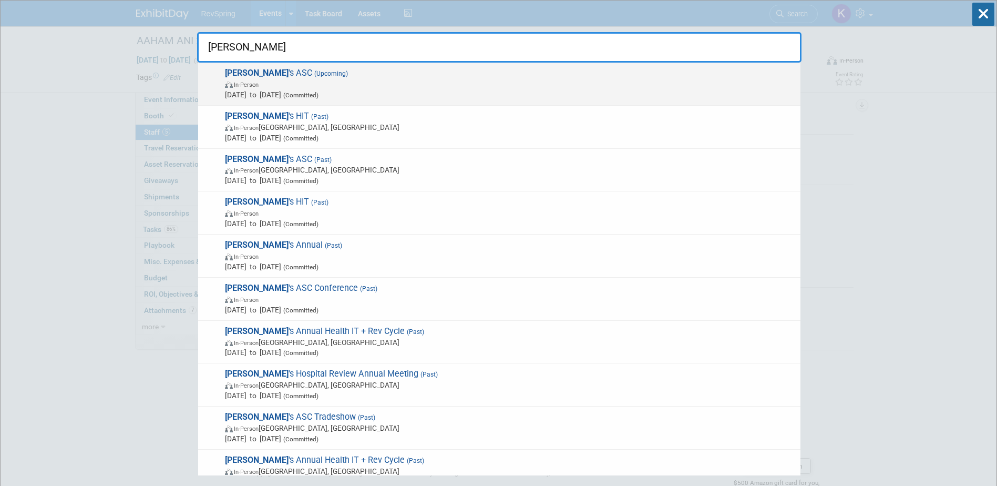
type input "becker"
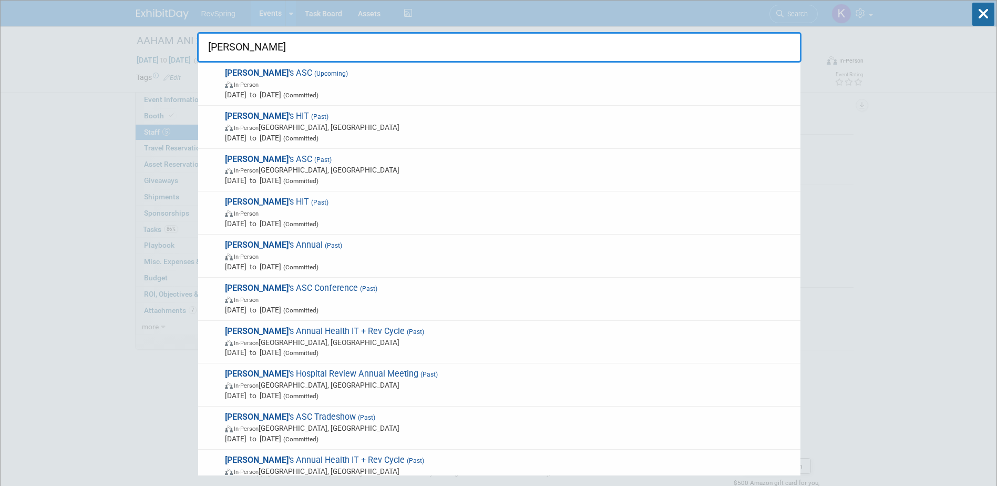
click at [628, 69] on span "Becker 's ASC (Upcoming) In-Person Oct 16, 2025 to Oct 18, 2025 (Committed)" at bounding box center [508, 84] width 573 height 32
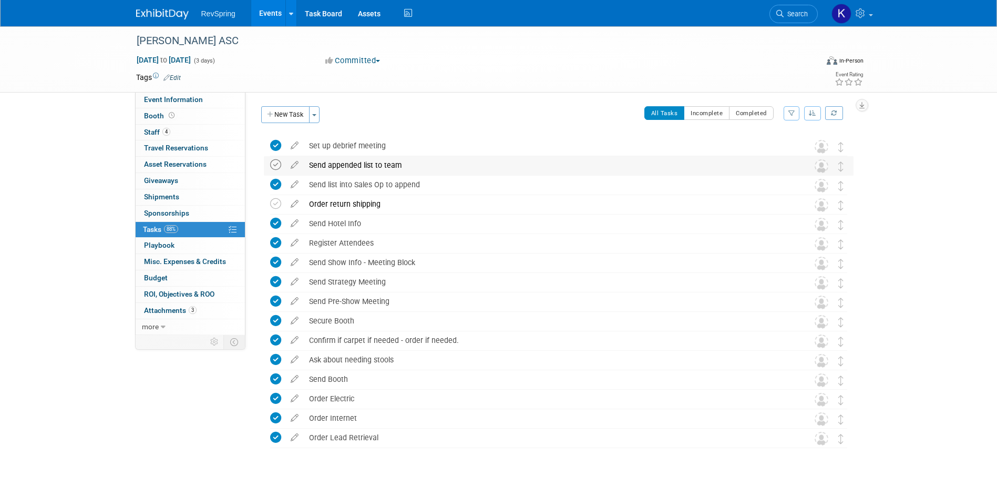
click at [273, 163] on icon at bounding box center [275, 164] width 11 height 11
click at [165, 307] on span "Attachments 3" at bounding box center [170, 310] width 53 height 8
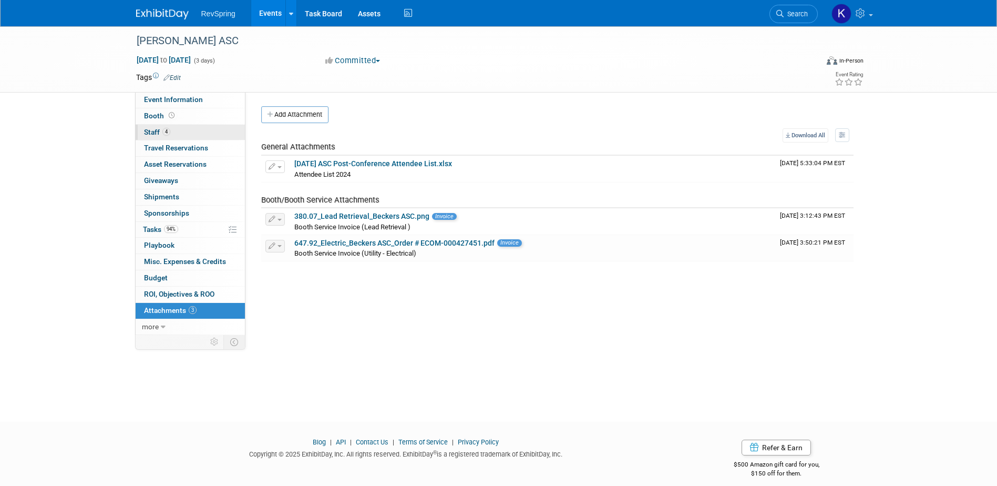
click at [193, 138] on link "4 Staff 4" at bounding box center [190, 133] width 109 height 16
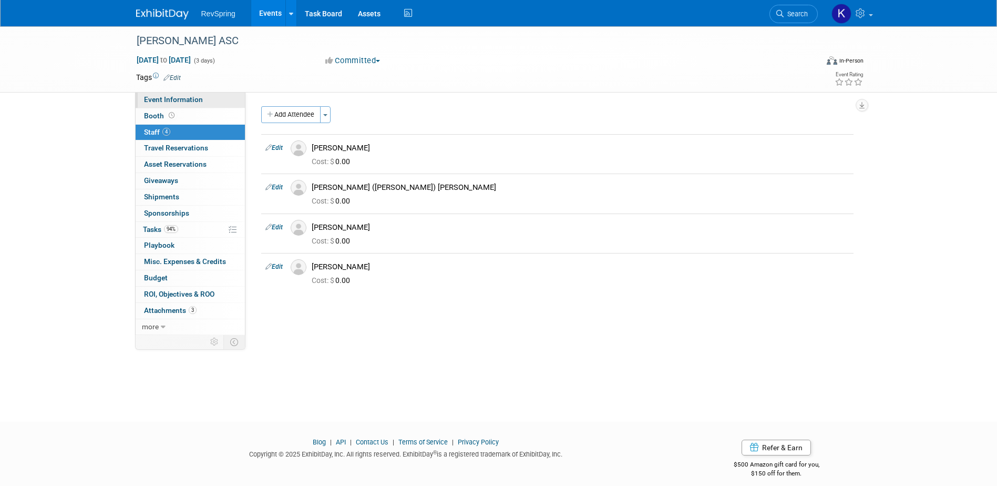
click at [182, 98] on span "Event Information" at bounding box center [173, 99] width 59 height 8
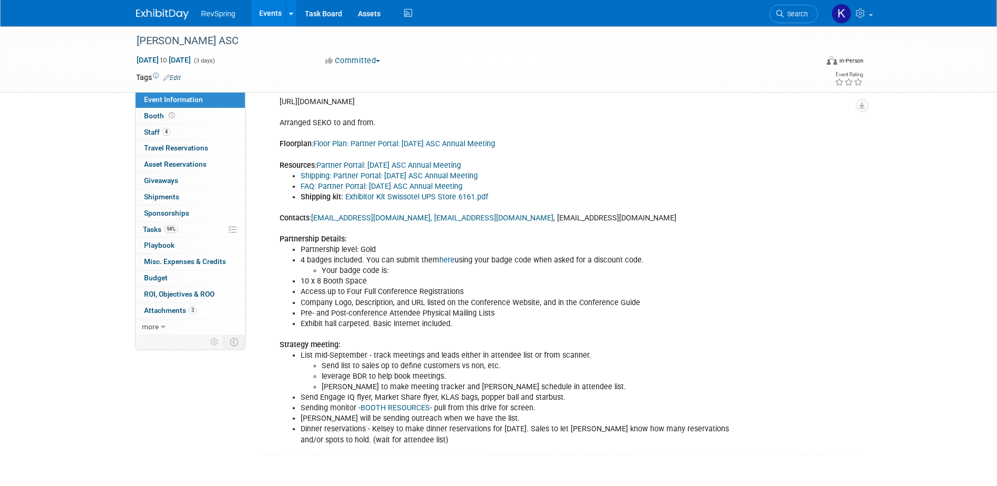
scroll to position [420, 0]
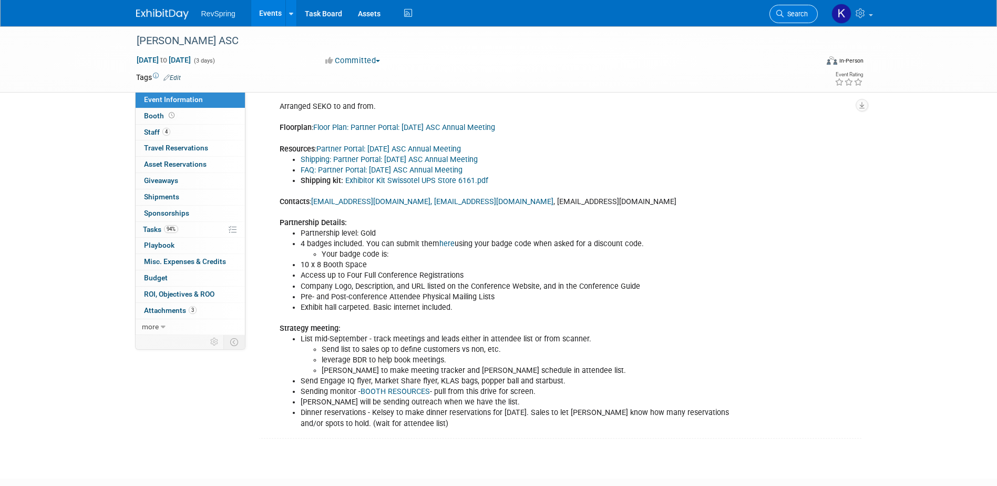
click at [803, 12] on span "Search" at bounding box center [796, 14] width 24 height 8
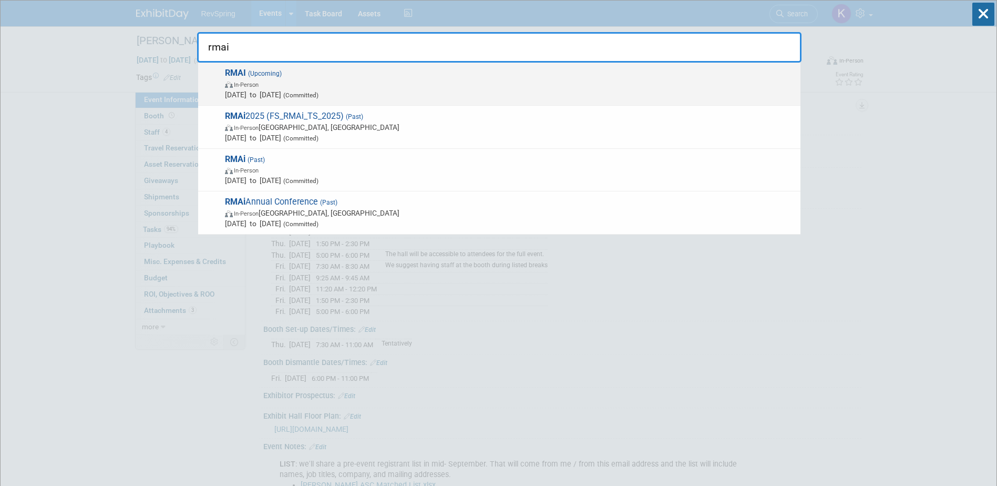
type input "rmai"
click at [721, 84] on span "In-Person" at bounding box center [510, 84] width 570 height 11
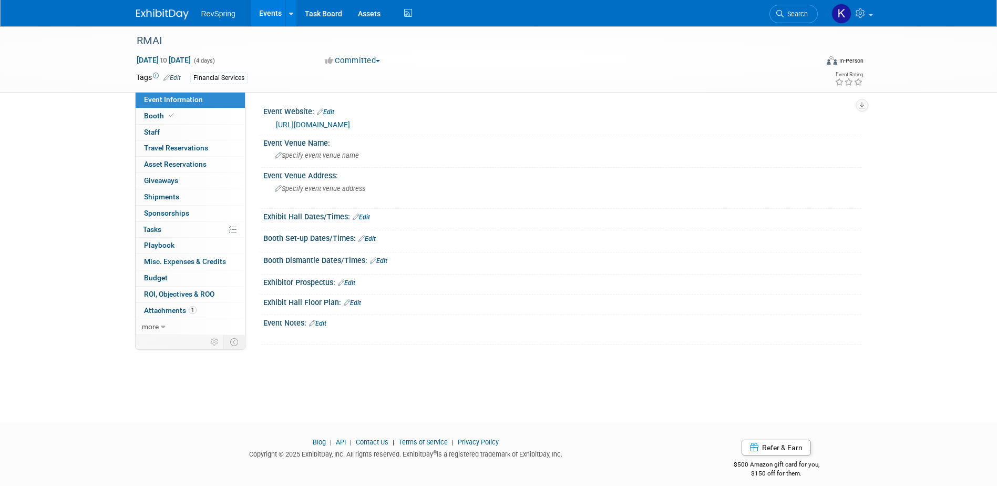
click at [326, 325] on link "Edit" at bounding box center [317, 323] width 17 height 7
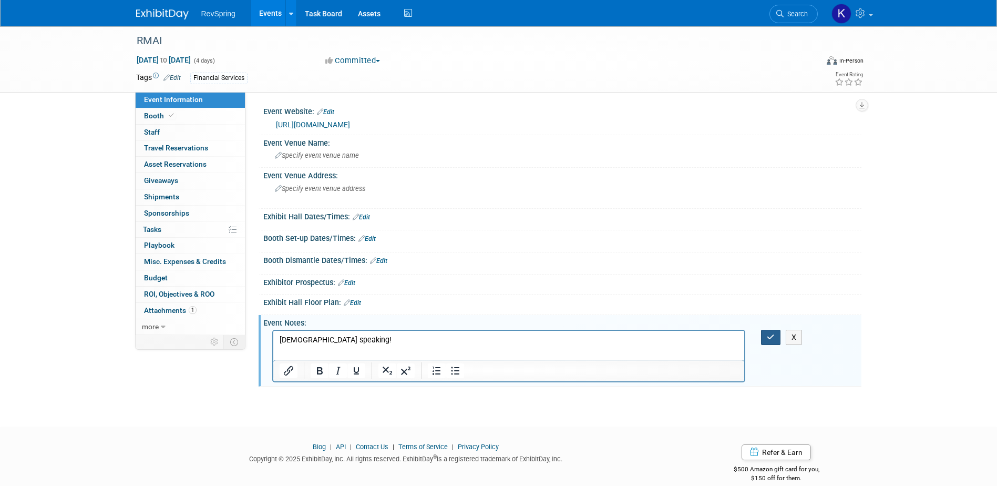
click at [775, 338] on icon "button" at bounding box center [771, 336] width 8 height 7
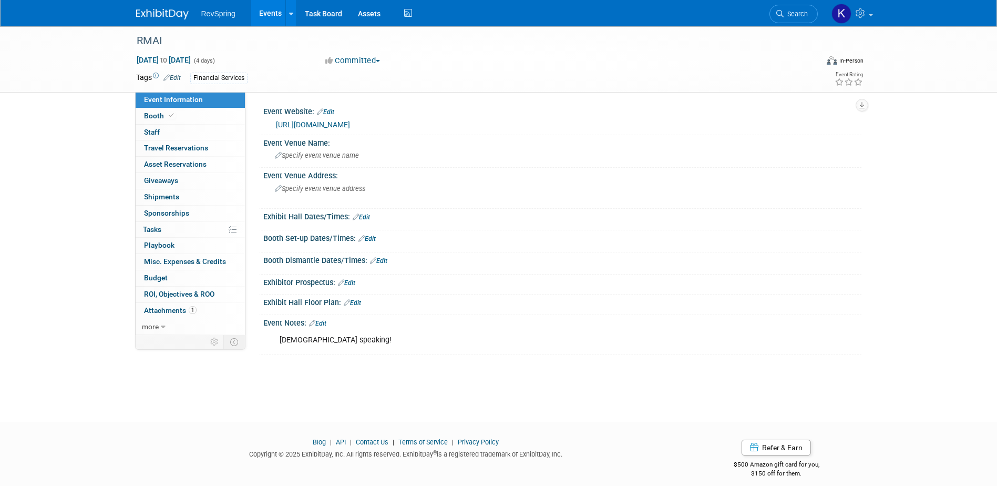
click at [795, 9] on link "Search" at bounding box center [793, 14] width 48 height 18
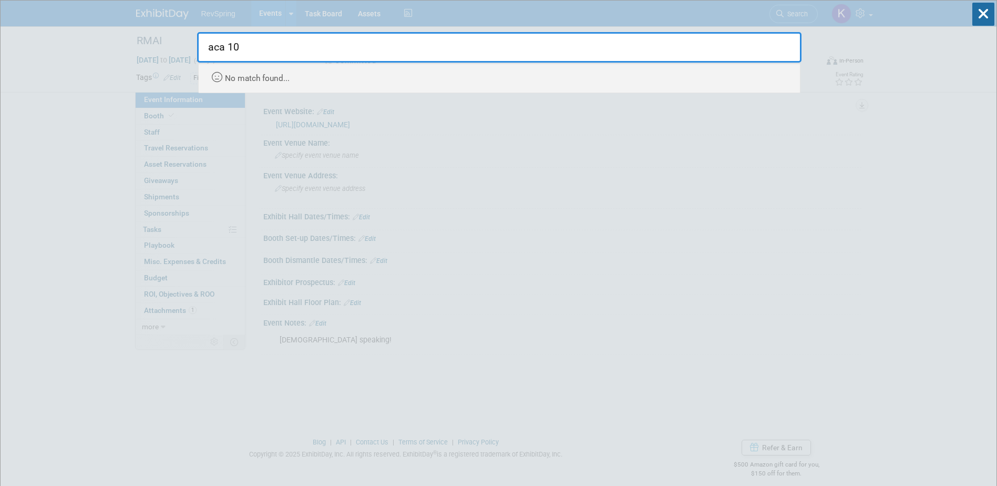
type input "aca 100"
click at [769, 39] on input "aca 100" at bounding box center [499, 47] width 604 height 30
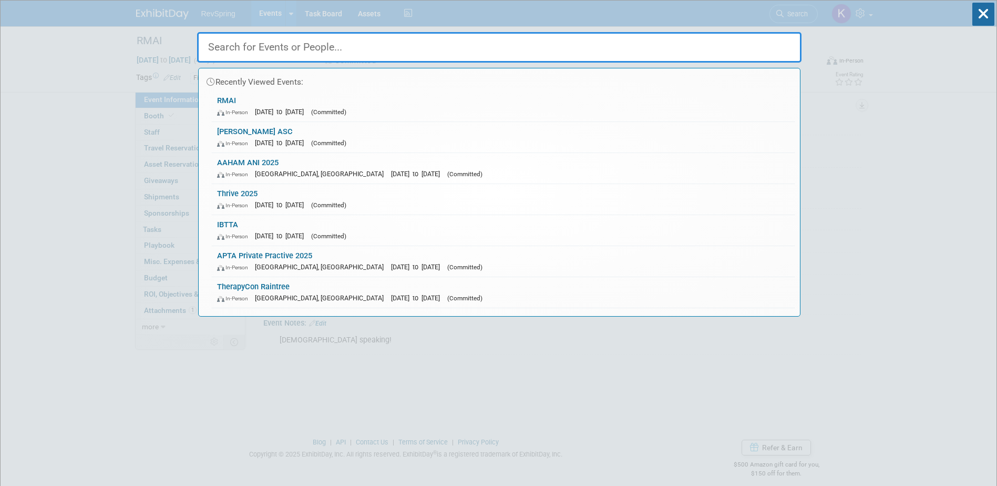
click at [258, 10] on div "Recently Viewed Events: RMAI In-Person Feb 9, 2026 to Feb 12, 2026 (Committed) …" at bounding box center [499, 159] width 604 height 316
click at [215, 15] on div "Recently Viewed Events: RMAI In-Person Feb 9, 2026 to Feb 12, 2026 (Committed) …" at bounding box center [499, 159] width 604 height 316
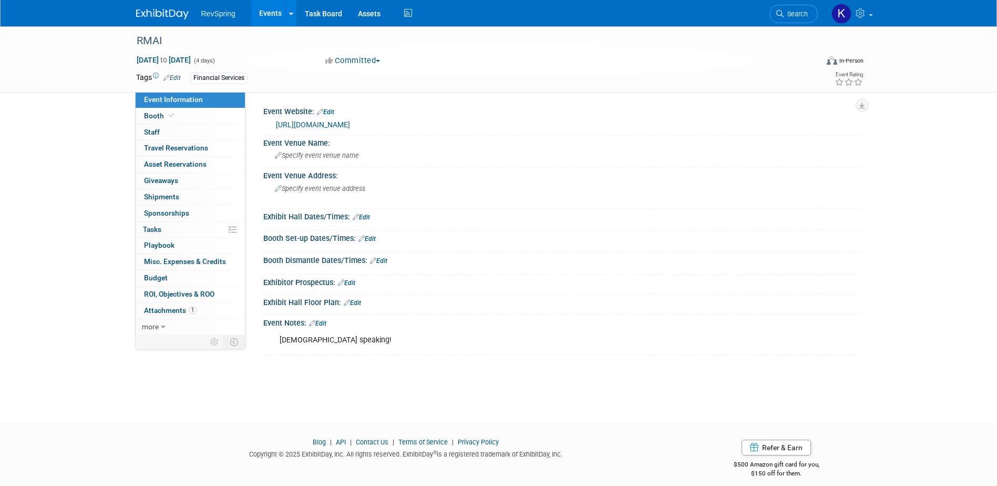
click at [234, 15] on span "RevSpring" at bounding box center [218, 13] width 34 height 8
click at [276, 12] on link "Events" at bounding box center [270, 13] width 38 height 26
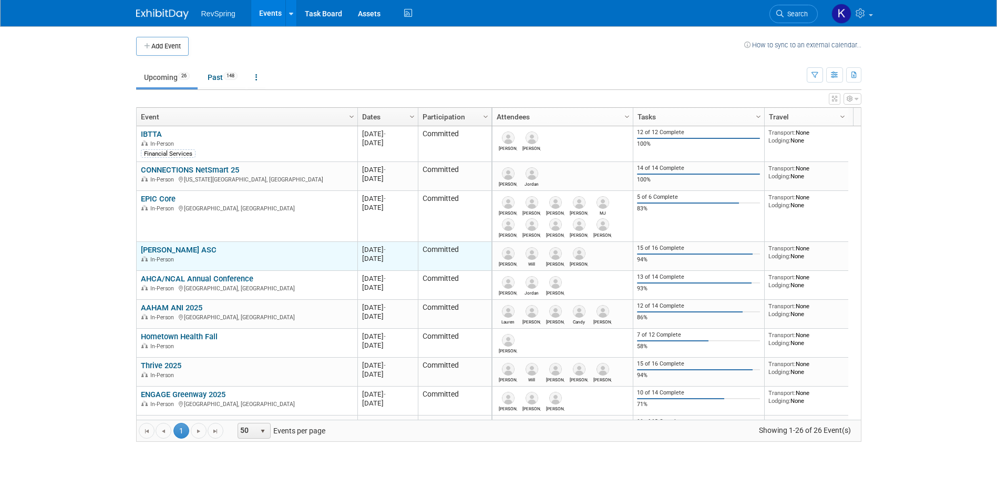
click at [173, 245] on link "[PERSON_NAME] ASC" at bounding box center [179, 249] width 76 height 9
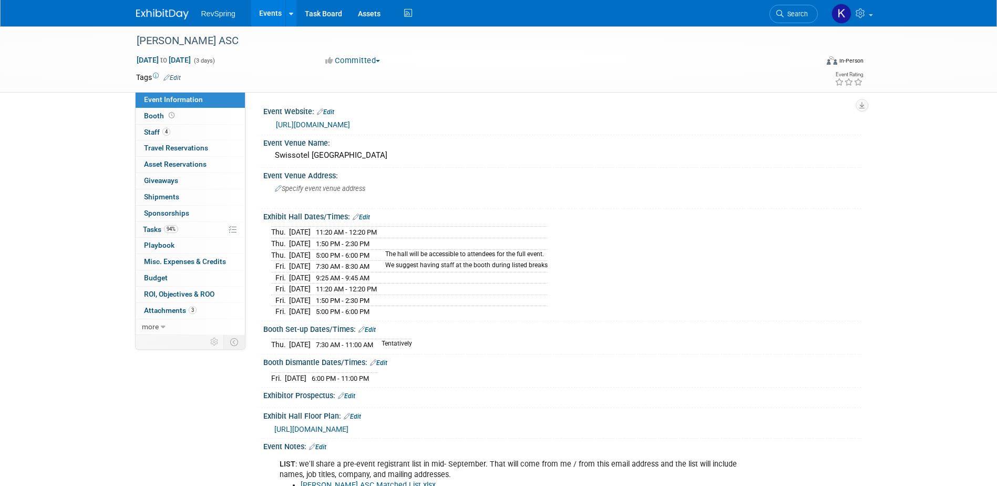
click at [350, 120] on link "[URL][DOMAIN_NAME]" at bounding box center [313, 124] width 74 height 8
click at [796, 13] on span "Search" at bounding box center [796, 14] width 24 height 8
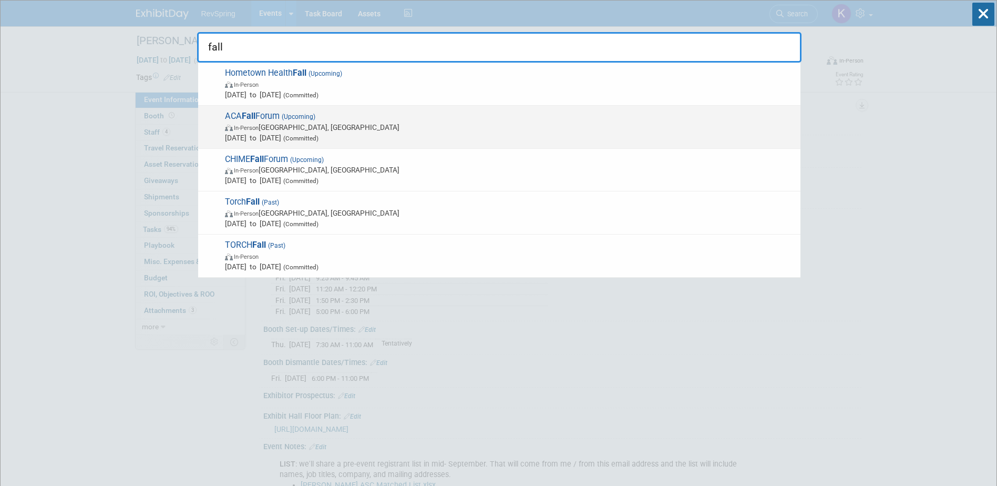
type input "fall"
click at [556, 124] on span "In-Person Chicago, IL" at bounding box center [510, 127] width 570 height 11
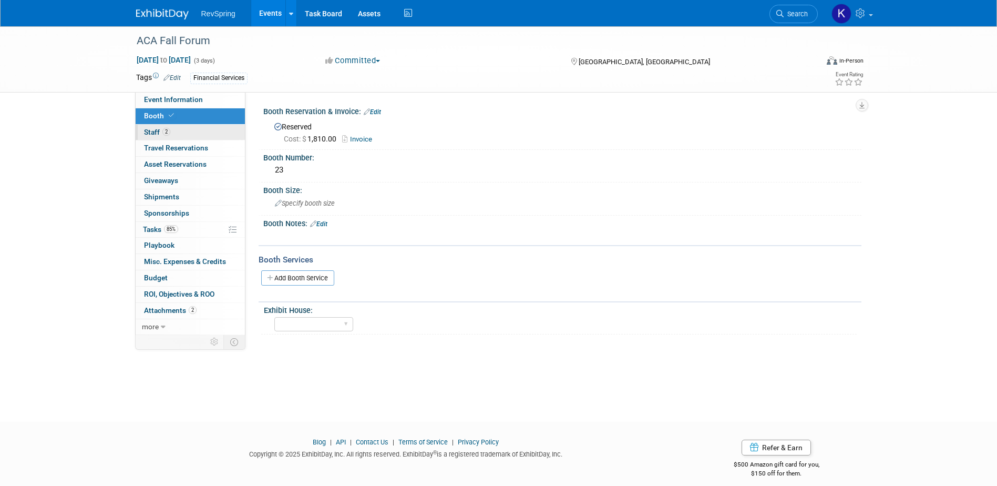
click at [180, 128] on link "2 Staff 2" at bounding box center [190, 133] width 109 height 16
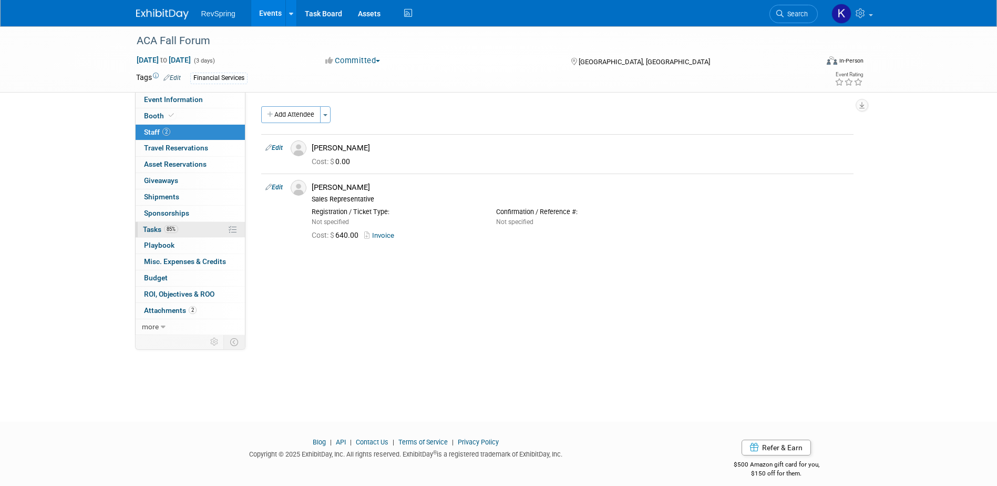
click at [201, 228] on link "85% Tasks 85%" at bounding box center [190, 230] width 109 height 16
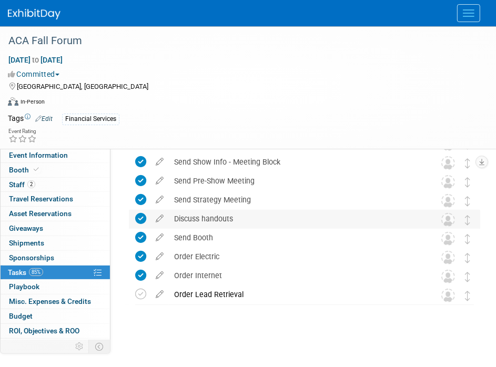
scroll to position [136, 0]
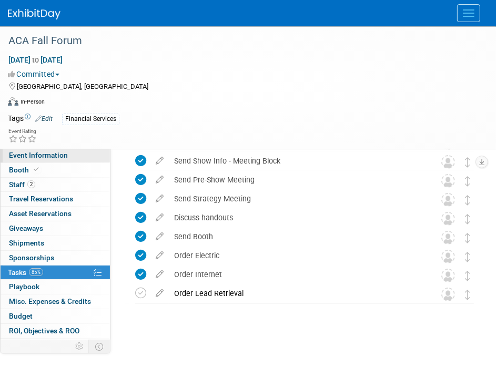
click at [70, 158] on link "Event Information" at bounding box center [55, 155] width 109 height 14
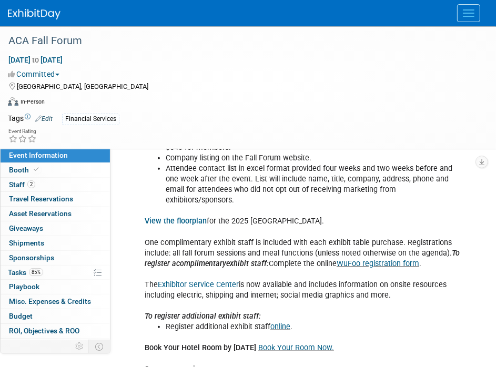
scroll to position [420, 0]
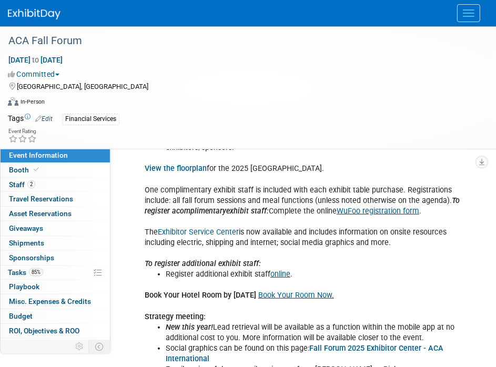
click at [218, 228] on link "Exhibitor Service Center" at bounding box center [198, 232] width 81 height 9
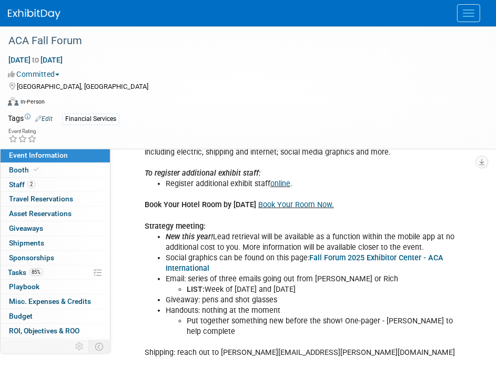
scroll to position [521, 0]
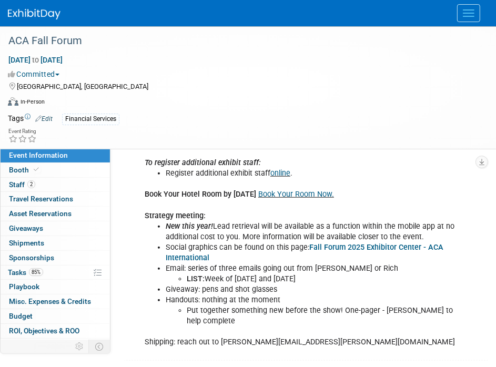
drag, startPoint x: 431, startPoint y: 221, endPoint x: 159, endPoint y: 214, distance: 272.8
click at [166, 221] on li "New this year! Lead retrieval will be available as a function within the mobile…" at bounding box center [314, 231] width 296 height 21
copy li "New this year! Lead retrieval will be available as a function within the mobile…"
click at [285, 263] on li "Email: series of three emails going out from Bob or Rich LIST: Week of Oct 6 an…" at bounding box center [314, 273] width 296 height 21
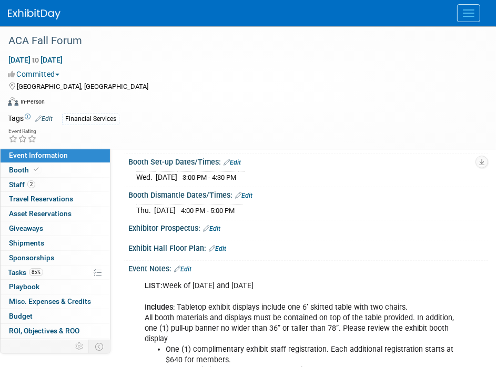
scroll to position [153, 0]
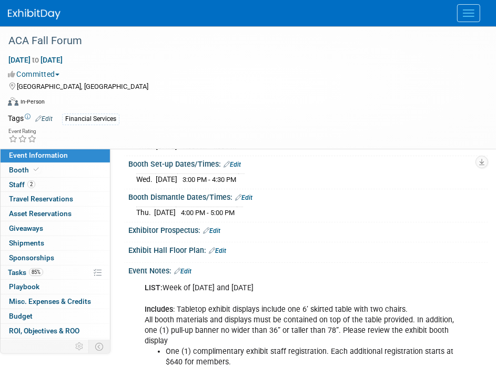
click at [191, 269] on link "Edit" at bounding box center [182, 271] width 17 height 7
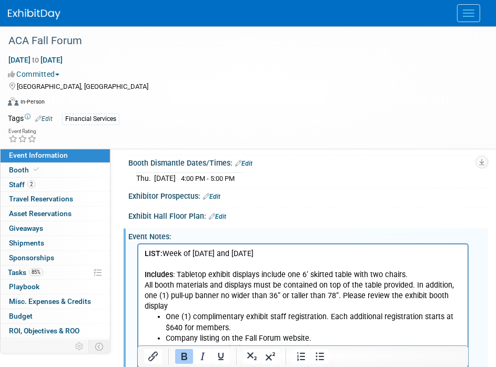
scroll to position [206, 0]
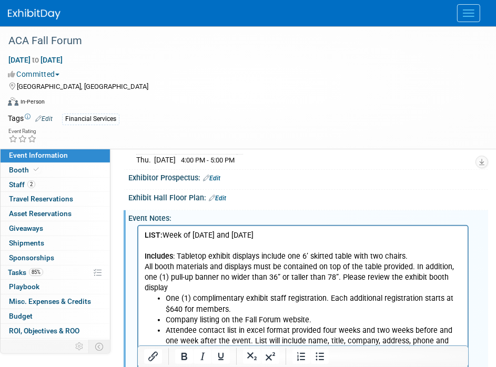
click at [267, 232] on p "LIST: Week of Oct 6 and 20 Includes : Tabletop exhibit displays include one 6’ …" at bounding box center [302, 261] width 317 height 63
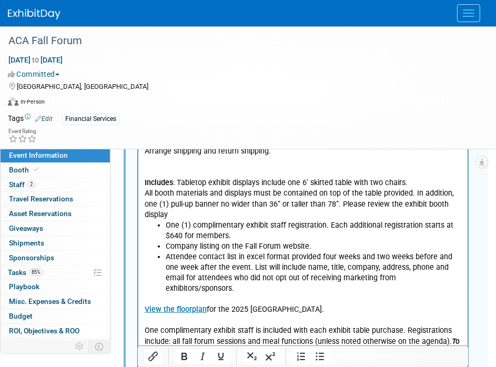
scroll to position [611, 0]
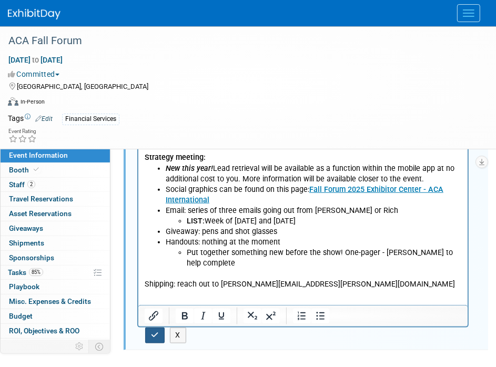
click at [149, 332] on button "button" at bounding box center [154, 334] width 19 height 15
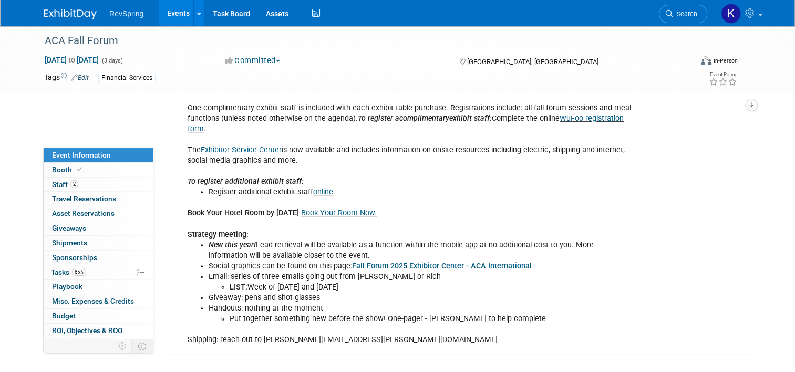
scroll to position [446, 0]
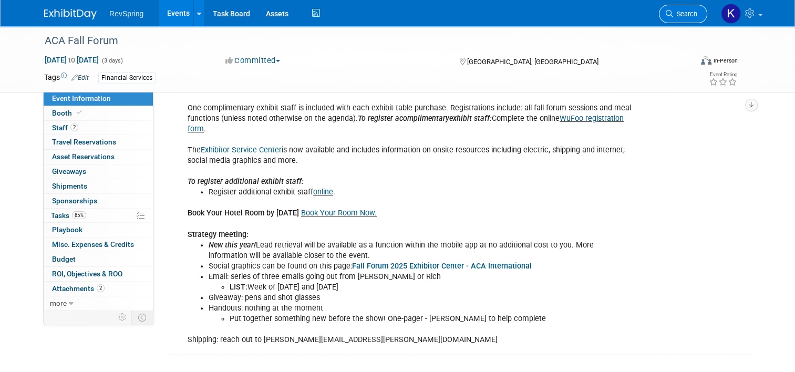
click at [697, 13] on span "Search" at bounding box center [685, 14] width 24 height 8
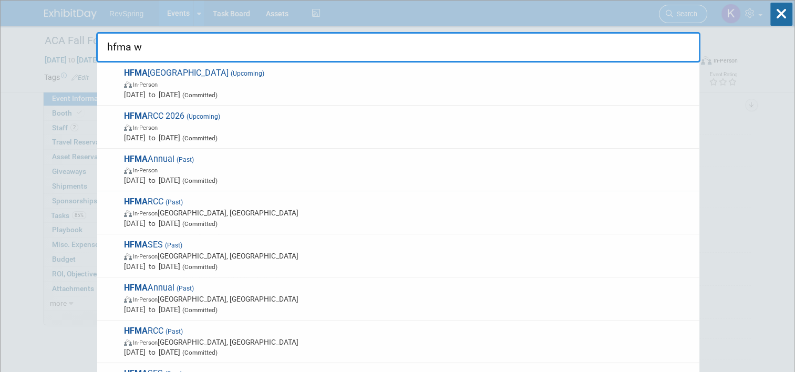
type input "hfma we"
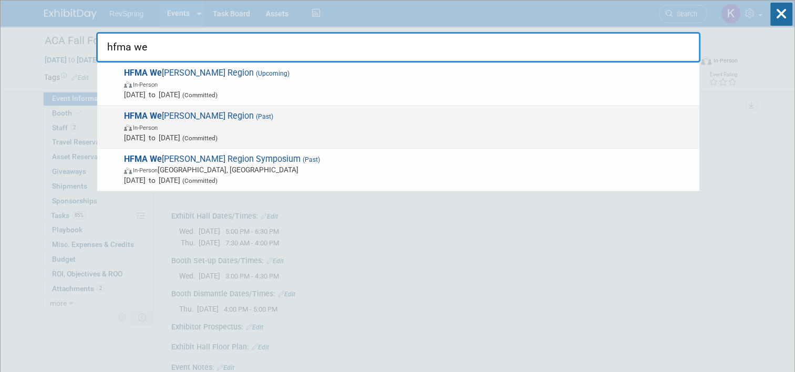
click at [336, 124] on span "In-Person" at bounding box center [409, 127] width 570 height 11
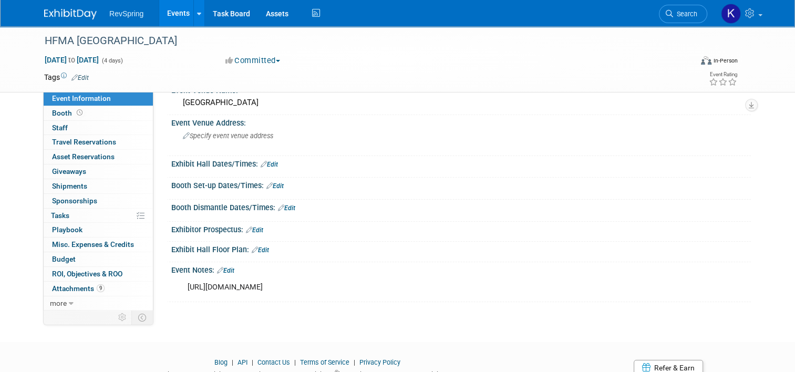
scroll to position [53, 0]
click at [301, 288] on div "[URL][DOMAIN_NAME]" at bounding box center [409, 286] width 458 height 21
click at [294, 287] on div "[URL][DOMAIN_NAME]" at bounding box center [409, 286] width 458 height 21
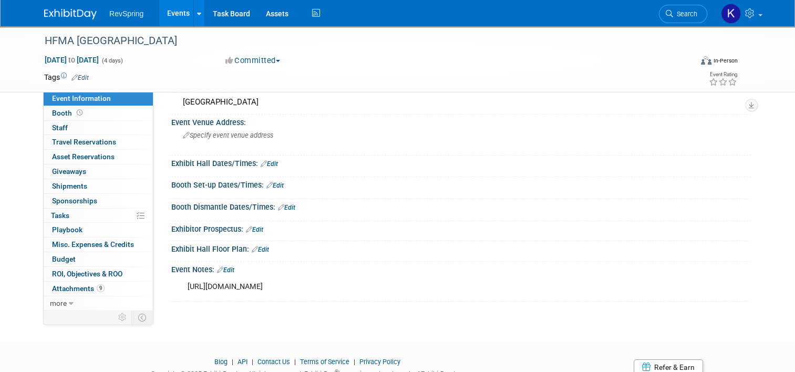
click at [294, 287] on div "[URL][DOMAIN_NAME]" at bounding box center [409, 286] width 458 height 21
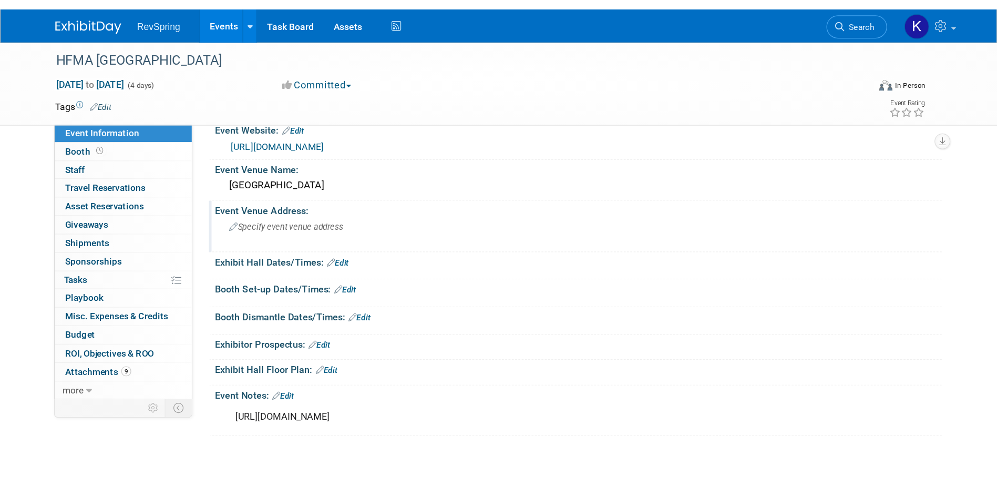
scroll to position [0, 0]
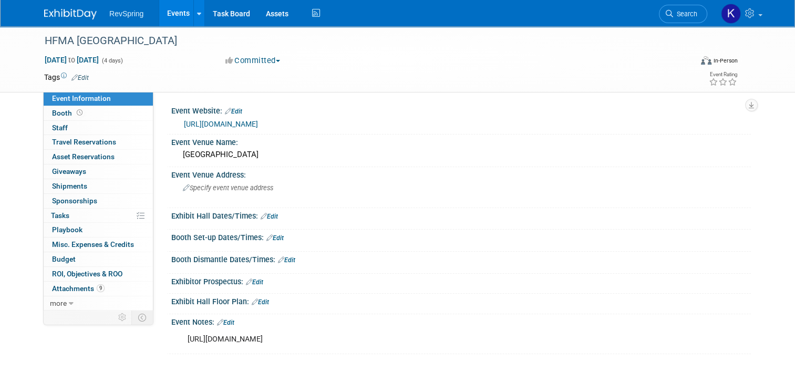
click at [258, 122] on link "[URL][DOMAIN_NAME]" at bounding box center [221, 124] width 74 height 8
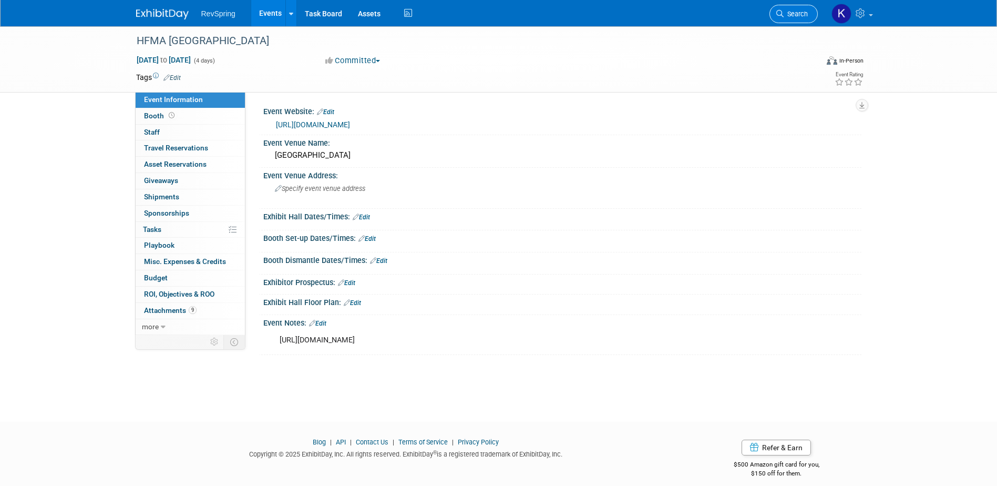
click at [782, 17] on link "Search" at bounding box center [793, 14] width 48 height 18
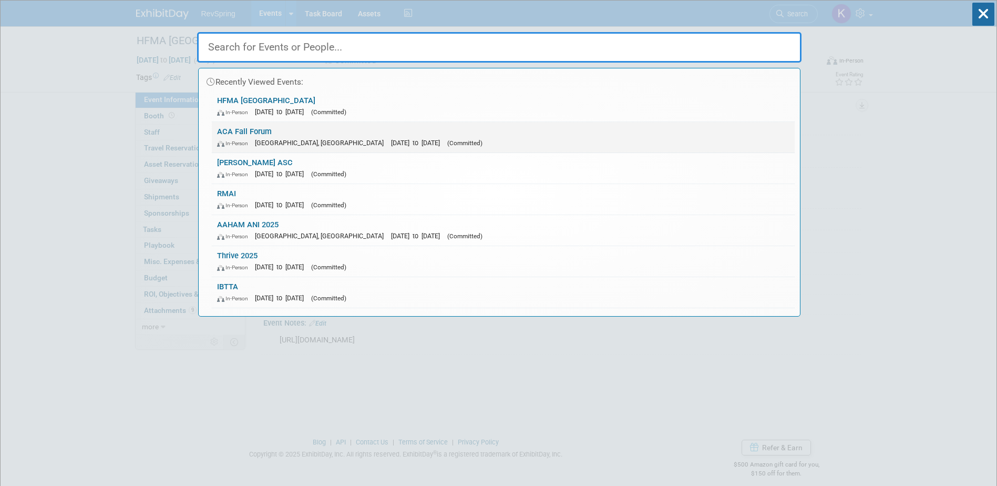
click at [672, 133] on link "ACA Fall Forum In-Person [GEOGRAPHIC_DATA], [GEOGRAPHIC_DATA] [DATE] to [DATE] …" at bounding box center [503, 137] width 583 height 30
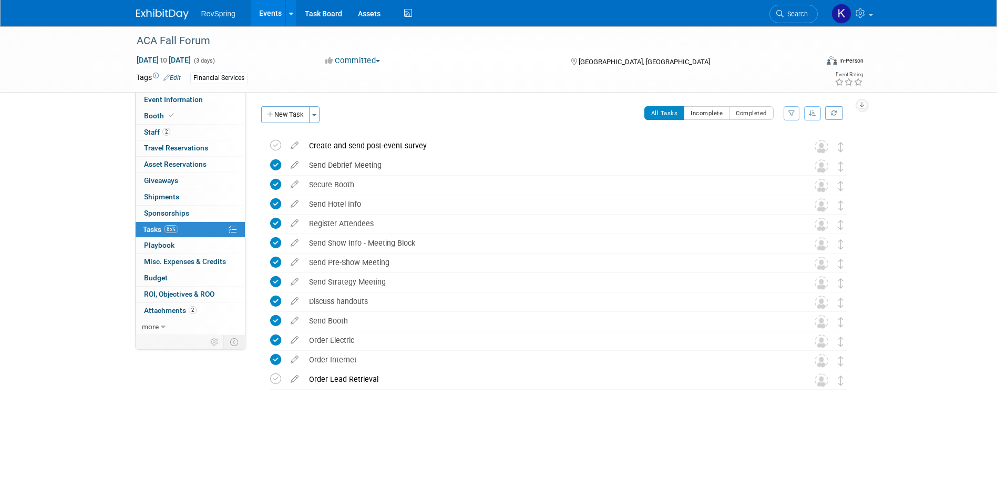
drag, startPoint x: 210, startPoint y: 275, endPoint x: 322, endPoint y: 422, distance: 184.2
click at [351, 431] on div "ACA Fall Forum [DATE] to [DATE] (3 days) [DATE] to [DATE] Committed Committed C…" at bounding box center [498, 239] width 997 height 427
click at [272, 380] on icon at bounding box center [275, 378] width 11 height 11
click at [358, 447] on div "ACA Fall Forum [DATE] to [DATE] (3 days) [DATE] to [DATE] Committed Committed C…" at bounding box center [498, 239] width 997 height 427
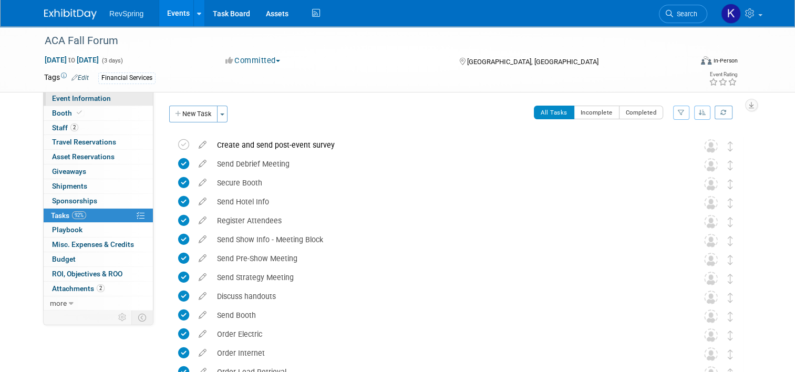
click at [92, 100] on span "Event Information" at bounding box center [81, 98] width 59 height 8
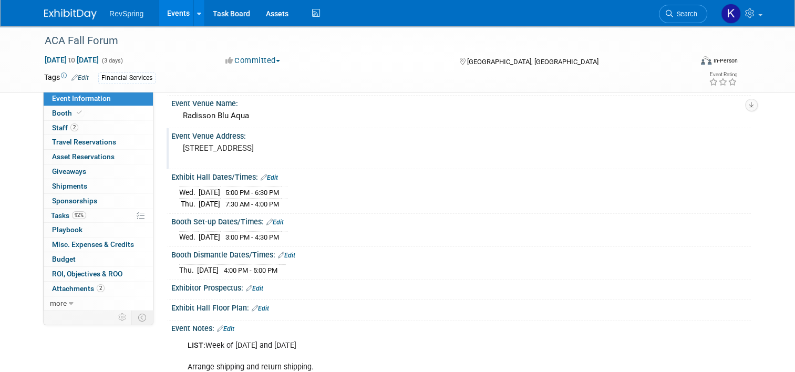
scroll to position [42, 0]
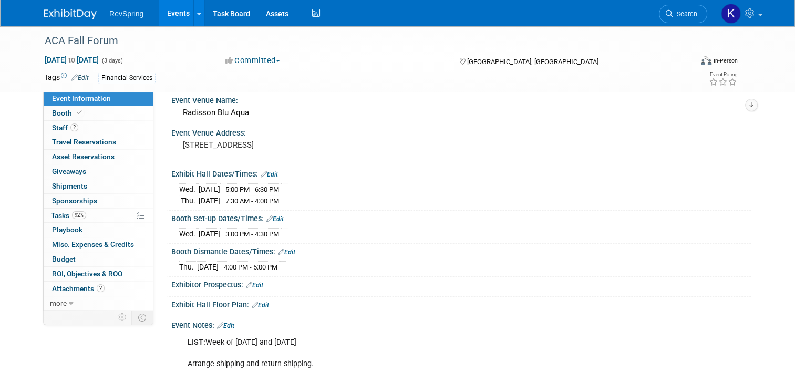
drag, startPoint x: 296, startPoint y: 266, endPoint x: 172, endPoint y: 267, distance: 124.0
click at [179, 267] on tr "[DATE] 4:00 PM - 5:00 PM" at bounding box center [232, 267] width 107 height 11
copy tr "[DATE] 4:00 PM - 5:00 PM"
click at [689, 9] on link "Search" at bounding box center [683, 14] width 48 height 18
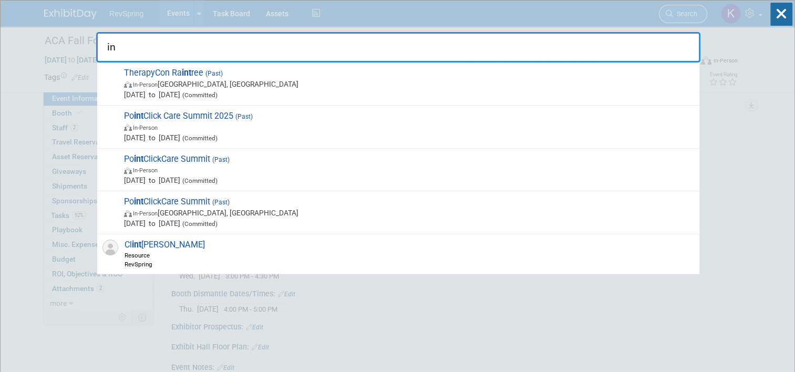
type input "i"
